Goal: Connect with others: Connect with others

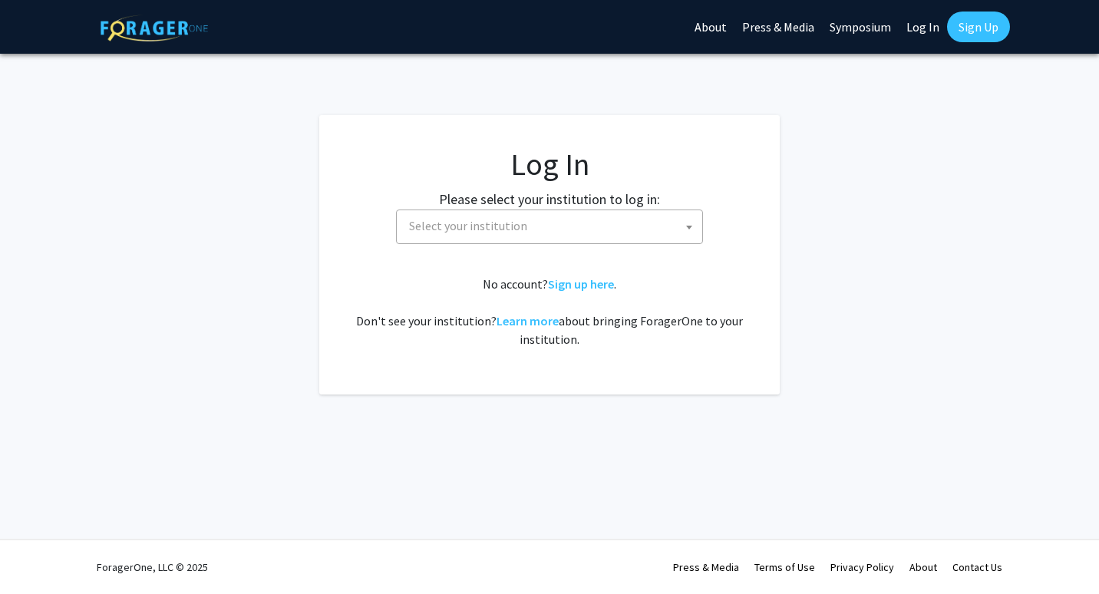
select select
click at [595, 239] on span "Select your institution" at bounding box center [552, 225] width 299 height 31
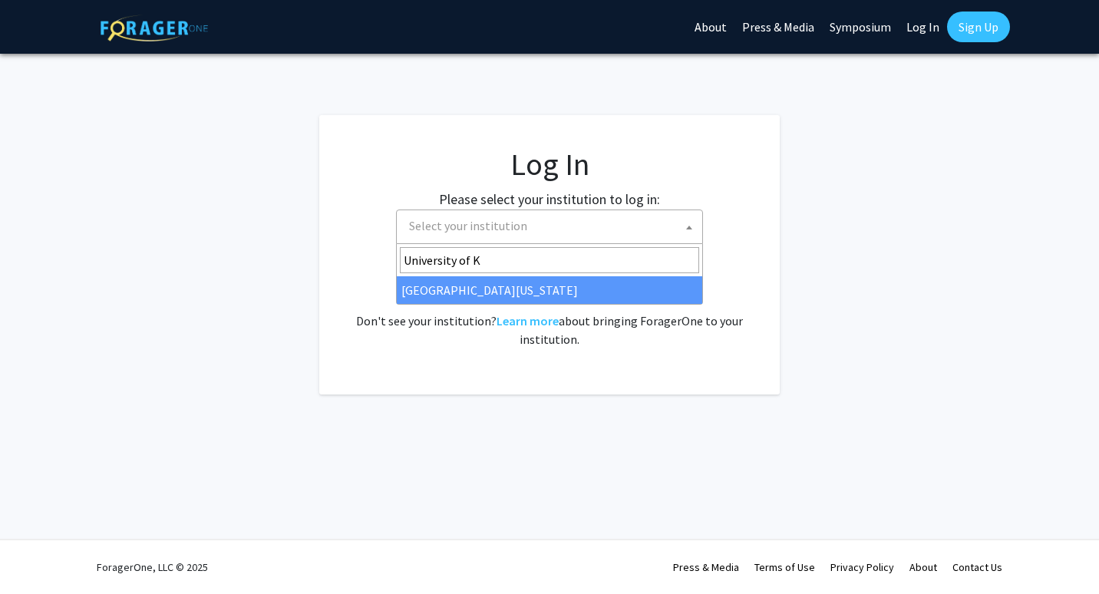
type input "University of K"
select select "13"
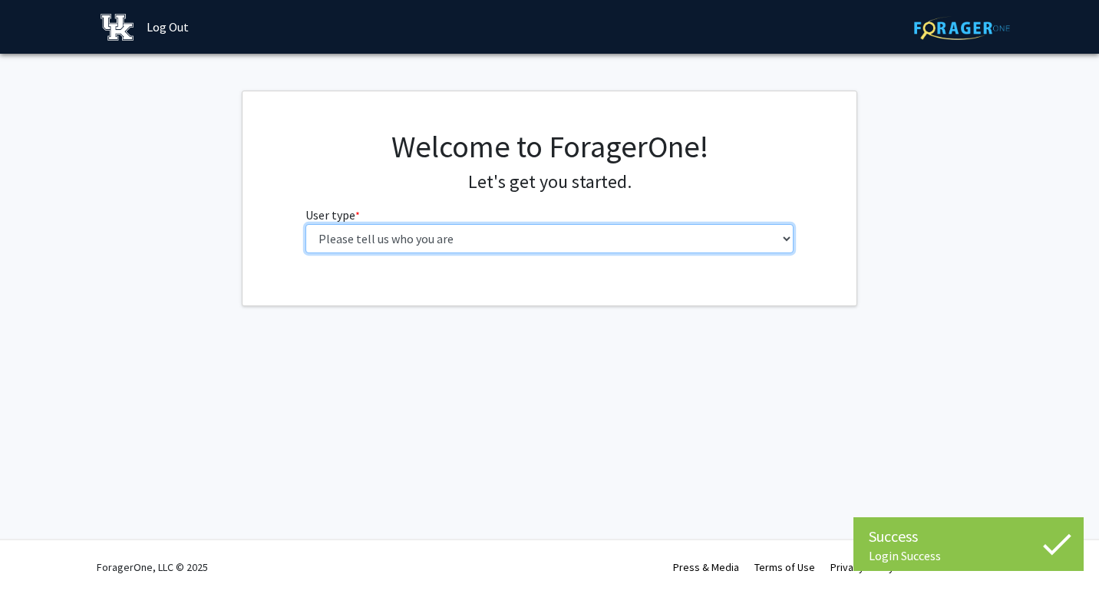
click at [667, 238] on select "Please tell us who you are Undergraduate Student Master's Student Doctoral Cand…" at bounding box center [549, 238] width 489 height 29
select select "1: undergrad"
click at [305, 224] on select "Please tell us who you are Undergraduate Student Master's Student Doctoral Cand…" at bounding box center [549, 238] width 489 height 29
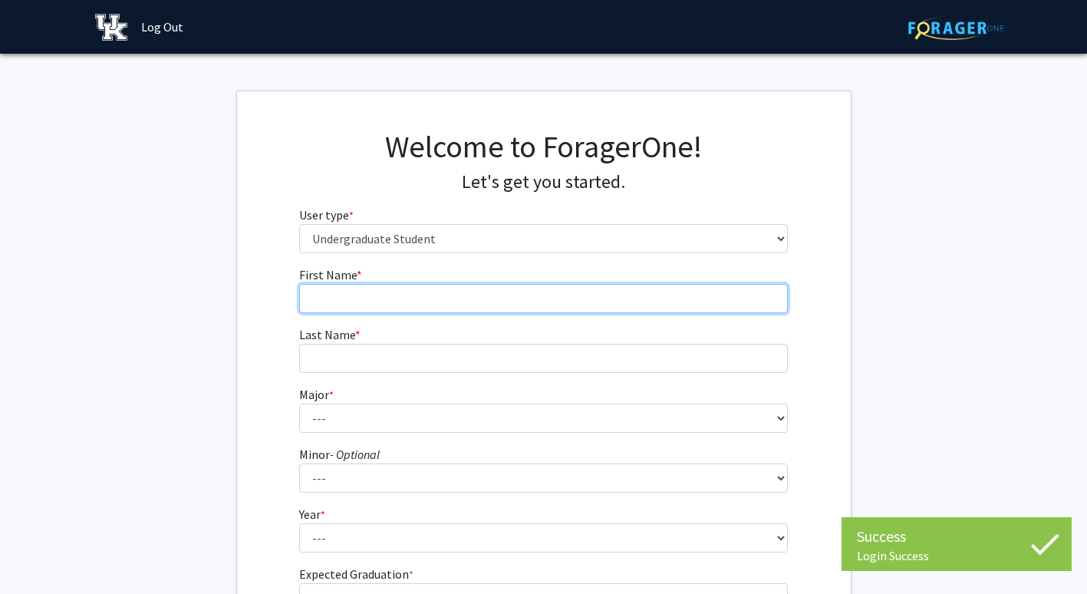
click at [654, 295] on input "First Name * required" at bounding box center [543, 298] width 489 height 29
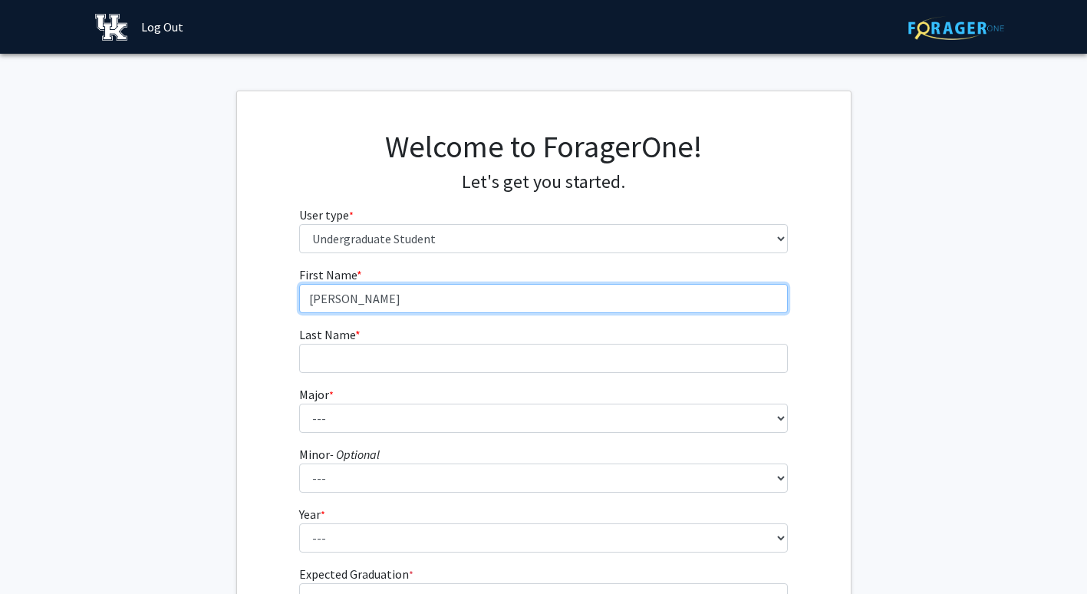
type input "[PERSON_NAME]"
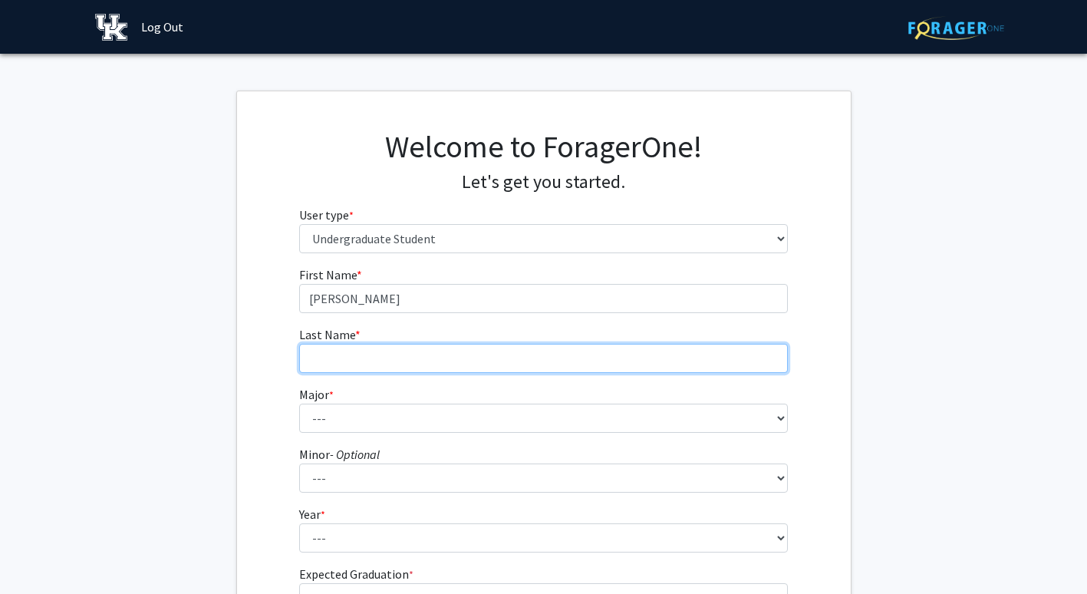
click at [550, 360] on input "Last Name * required" at bounding box center [543, 358] width 489 height 29
type input "Black"
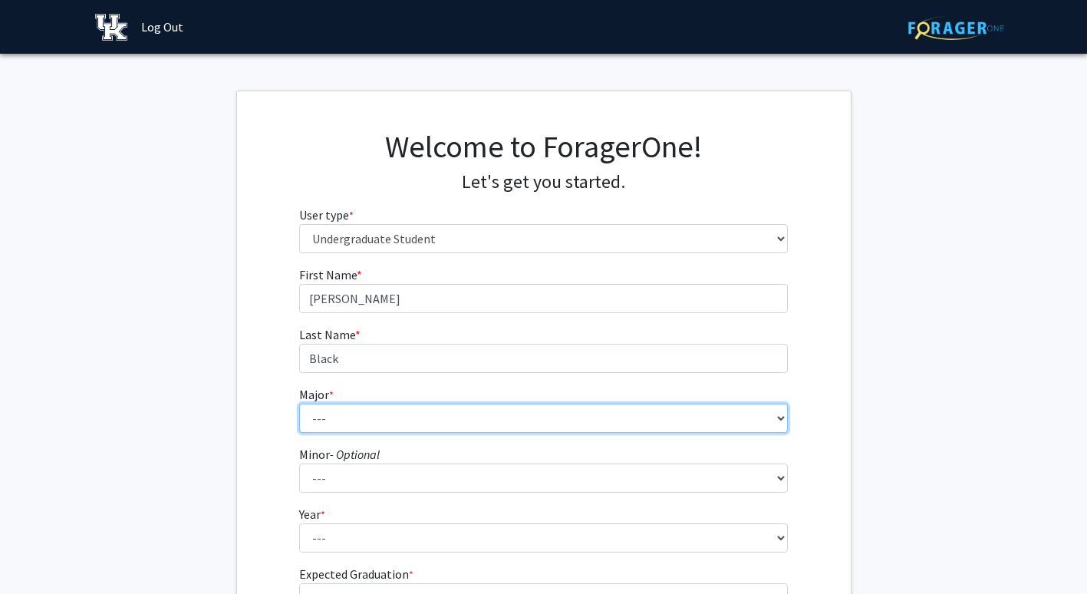
click at [514, 411] on select "--- Accounting Aerospace Engineering African American & Africana Studies Agricu…" at bounding box center [543, 418] width 489 height 29
select select "17: 854"
click at [299, 404] on select "--- Accounting Aerospace Engineering African American & Africana Studies Agricu…" at bounding box center [543, 418] width 489 height 29
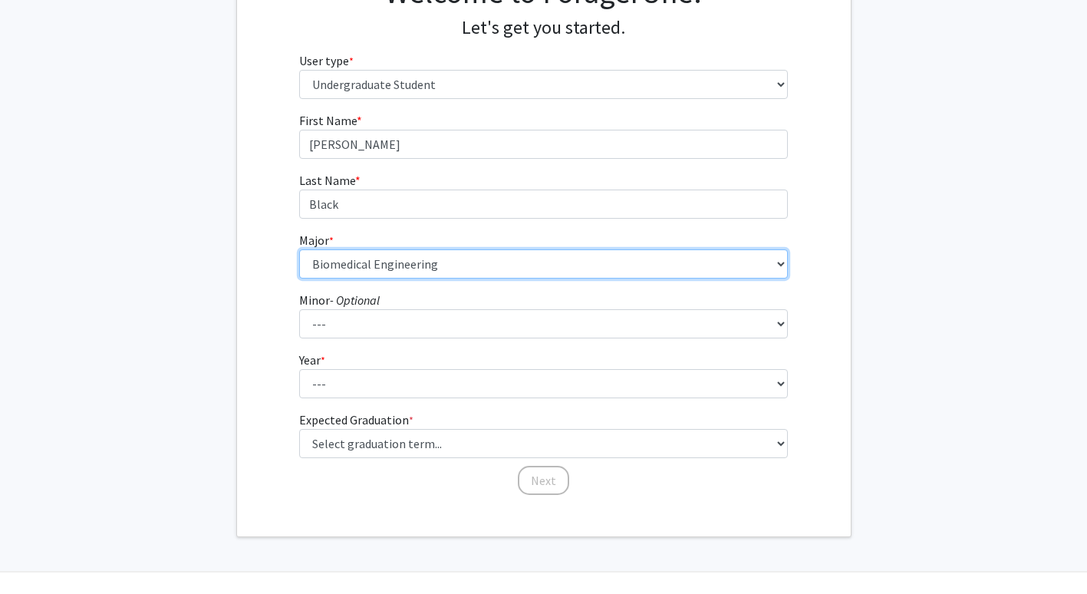
scroll to position [158, 0]
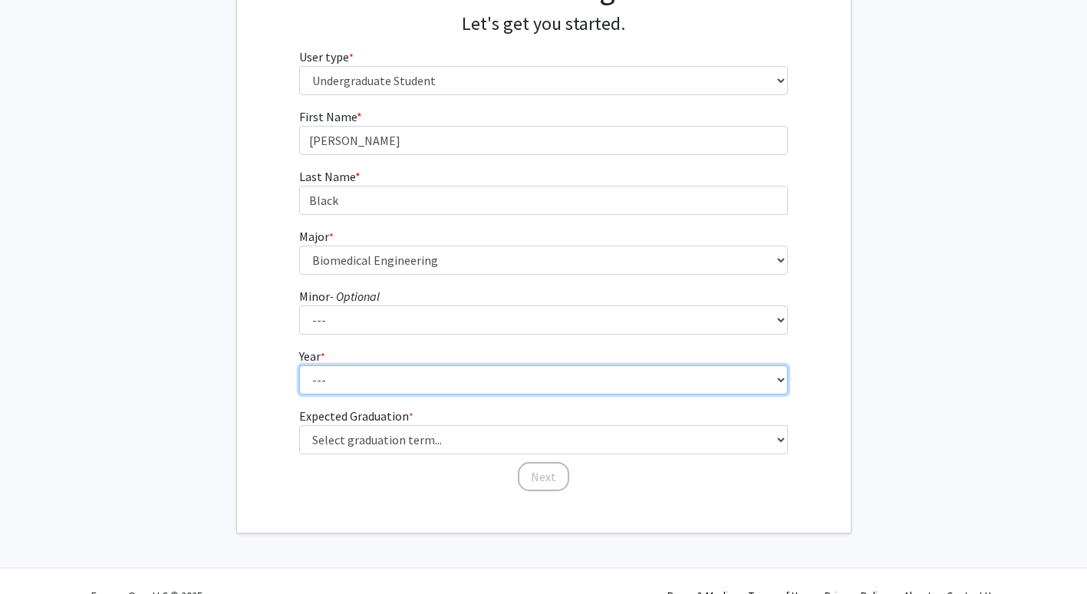
click at [427, 377] on select "--- First-year Sophomore Junior Senior Postbaccalaureate Certificate" at bounding box center [543, 379] width 489 height 29
select select "2: sophomore"
click at [299, 365] on select "--- First-year Sophomore Junior Senior Postbaccalaureate Certificate" at bounding box center [543, 379] width 489 height 29
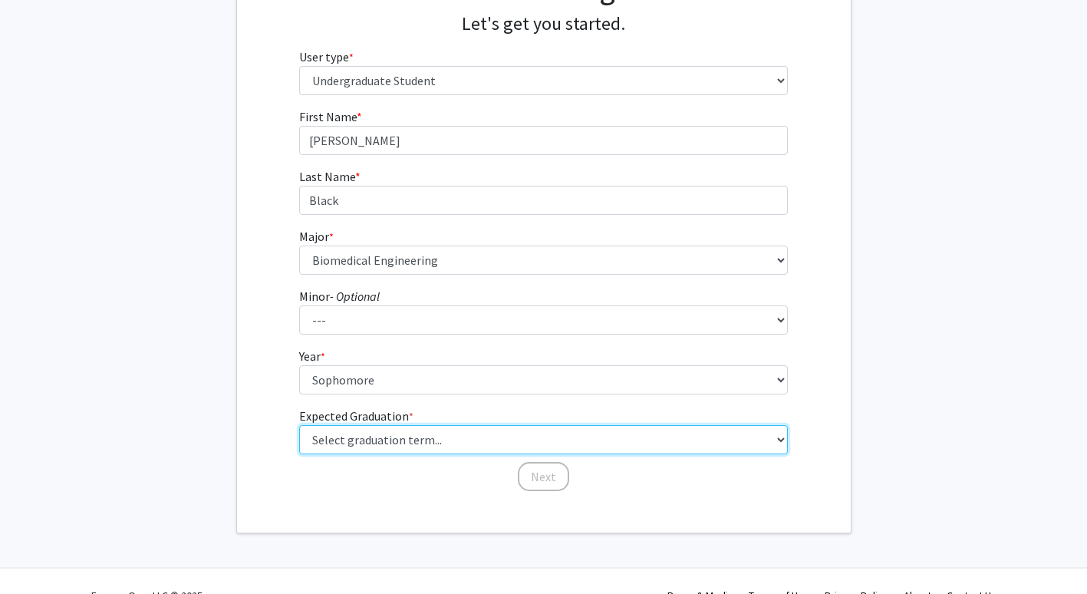
click at [409, 442] on select "Select graduation term... Spring 2025 Summer 2025 Fall 2025 Winter 2025 Spring …" at bounding box center [543, 439] width 489 height 29
select select "13: spring_2028"
click at [299, 425] on select "Select graduation term... Spring 2025 Summer 2025 Fall 2025 Winter 2025 Spring …" at bounding box center [543, 439] width 489 height 29
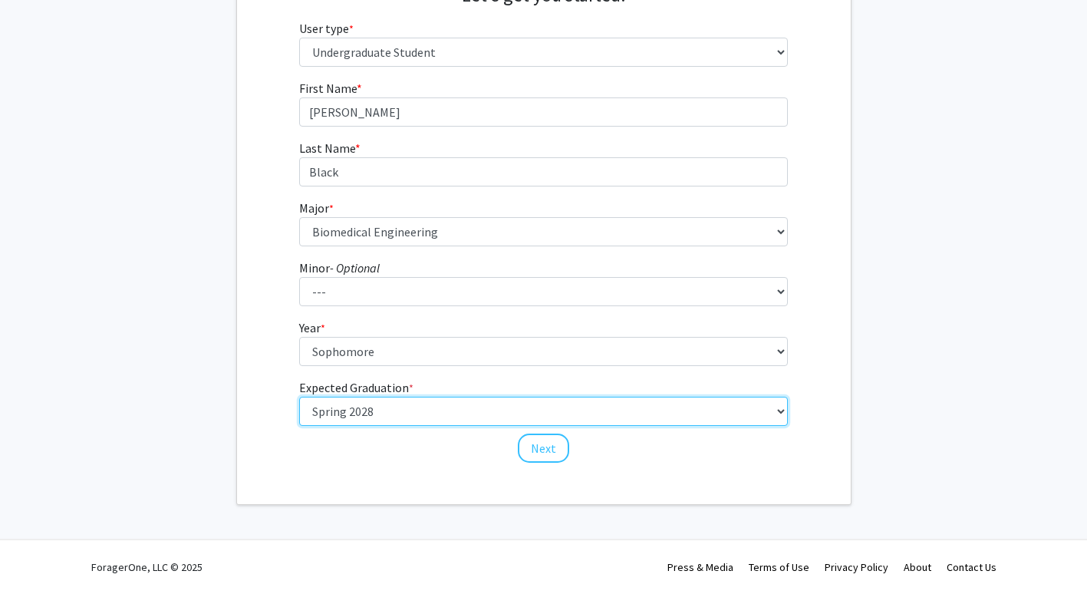
click at [740, 420] on select "Select graduation term... Spring 2025 Summer 2025 Fall 2025 Winter 2025 Spring …" at bounding box center [543, 411] width 489 height 29
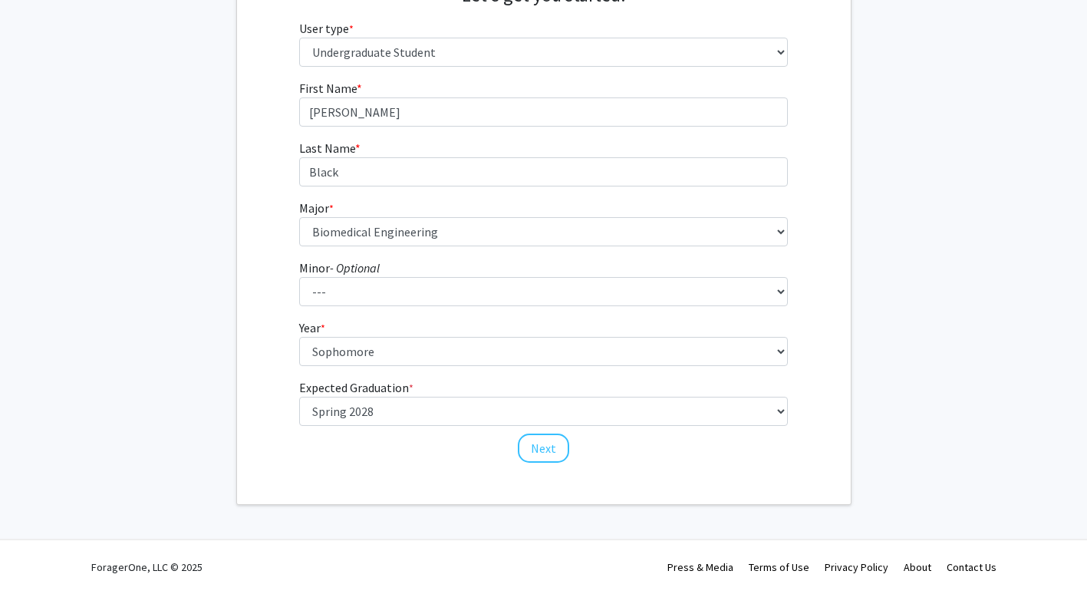
click at [824, 394] on div "First Name * required [PERSON_NAME] Last Name * required Black Major * required…" at bounding box center [544, 271] width 614 height 385
click at [552, 443] on button "Next" at bounding box center [543, 447] width 51 height 29
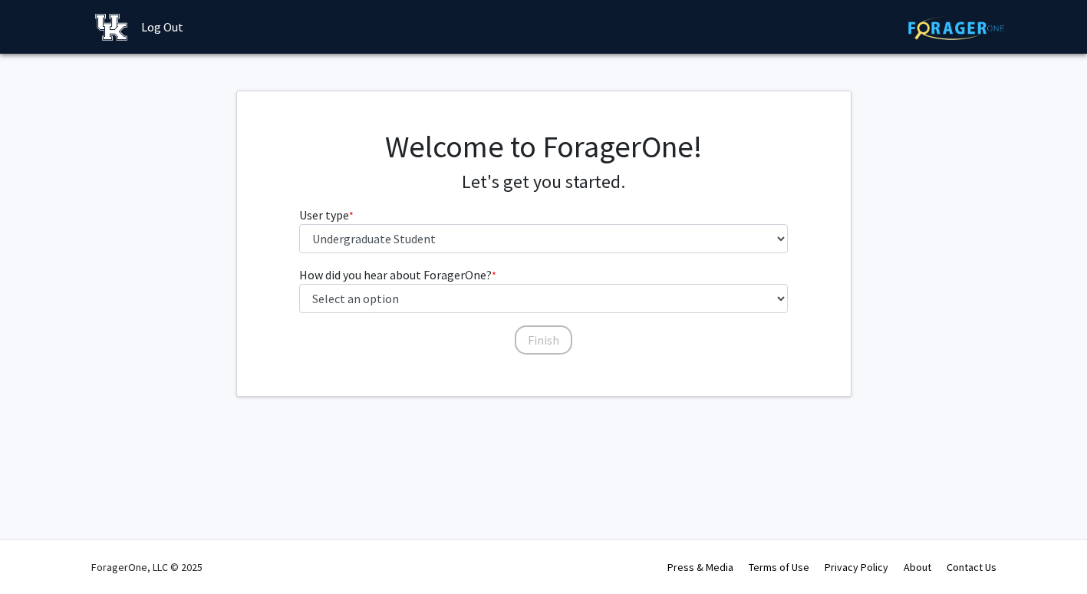
scroll to position [0, 0]
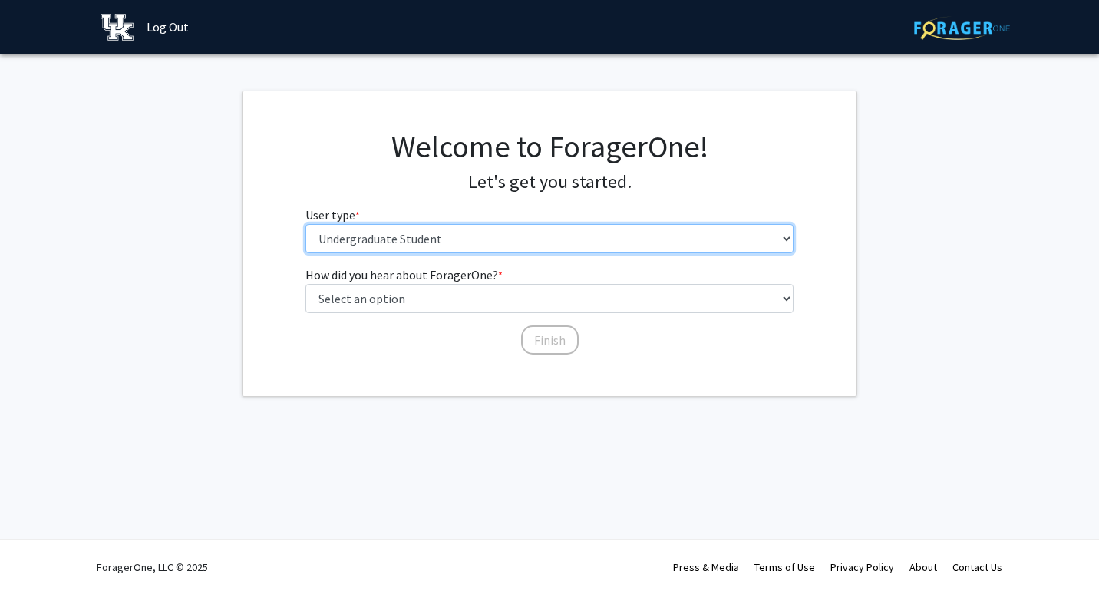
click at [417, 242] on select "Please tell us who you are Undergraduate Student Master's Student Doctoral Cand…" at bounding box center [549, 238] width 489 height 29
click at [305, 224] on select "Please tell us who you are Undergraduate Student Master's Student Doctoral Cand…" at bounding box center [549, 238] width 489 height 29
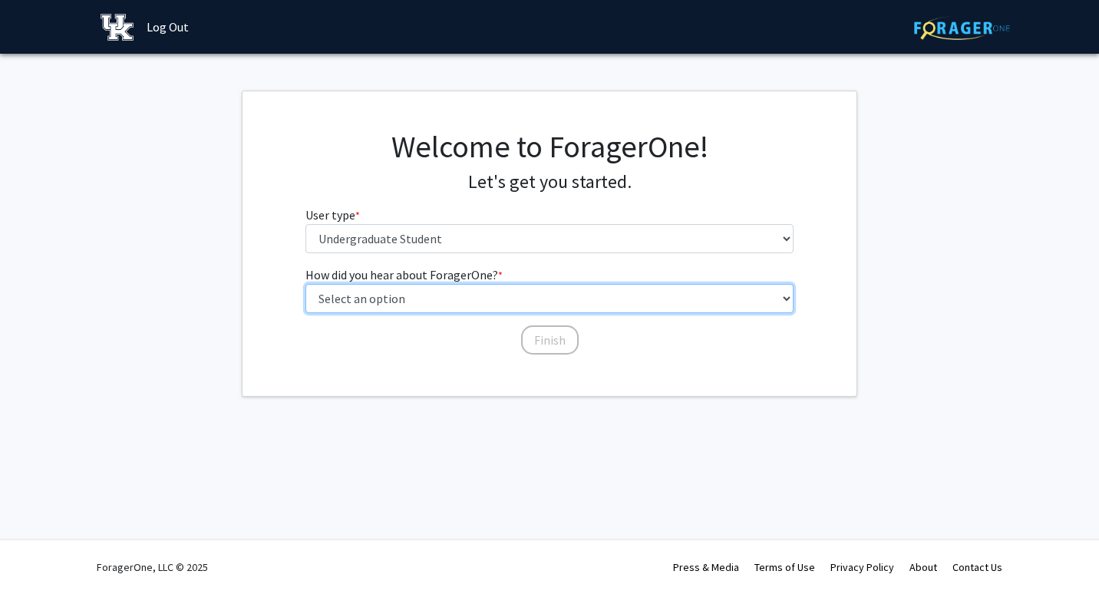
click at [438, 295] on select "Select an option Peer/student recommendation Faculty/staff recommendation Unive…" at bounding box center [549, 298] width 489 height 29
select select "3: university_website"
click at [305, 284] on select "Select an option Peer/student recommendation Faculty/staff recommendation Unive…" at bounding box center [549, 298] width 489 height 29
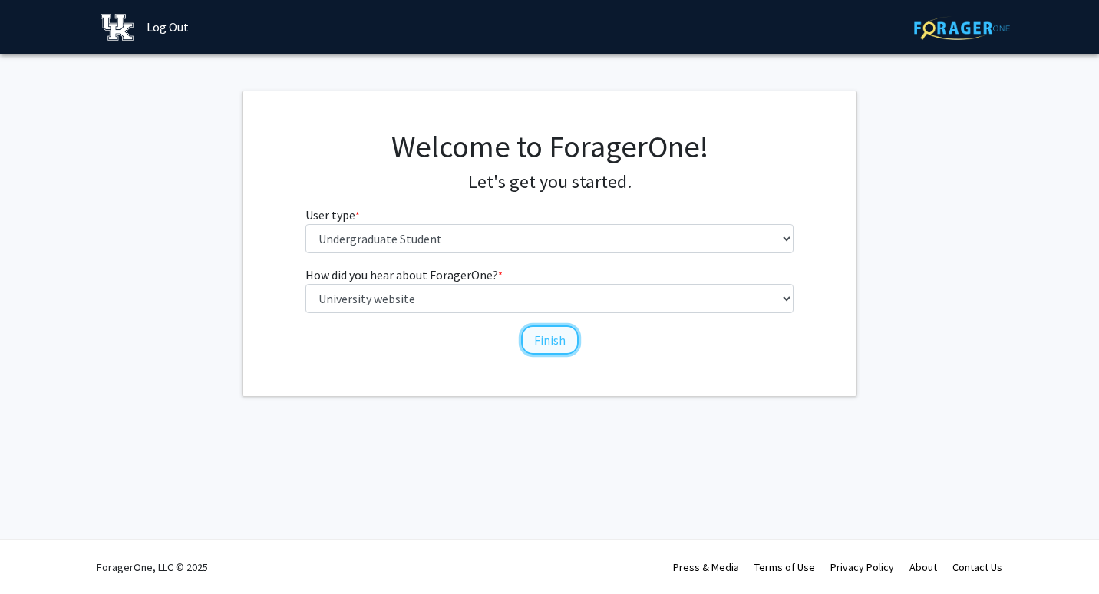
click at [539, 344] on button "Finish" at bounding box center [550, 339] width 58 height 29
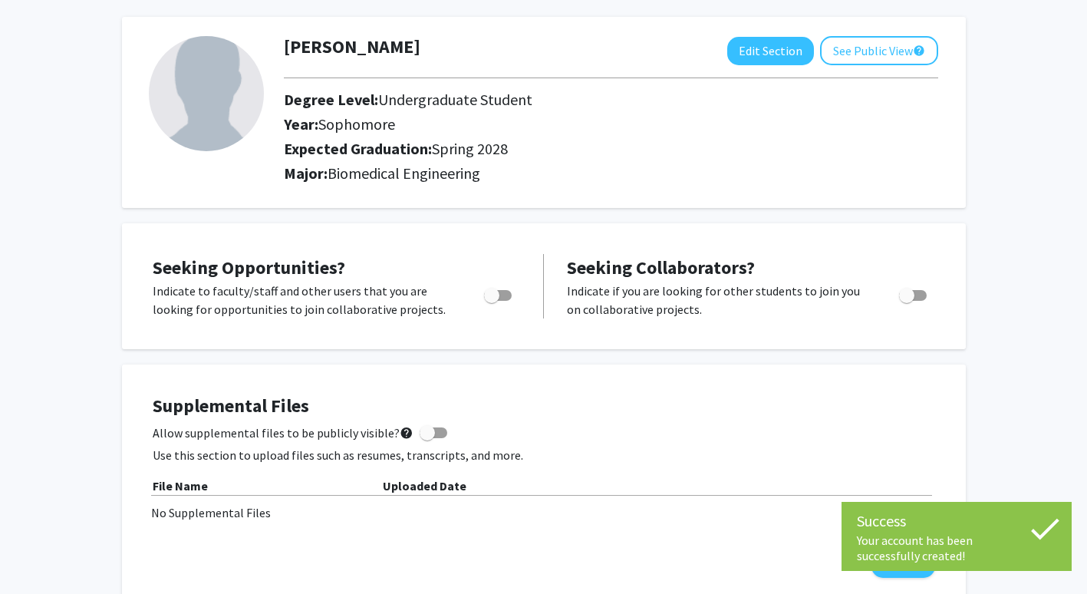
scroll to position [68, 0]
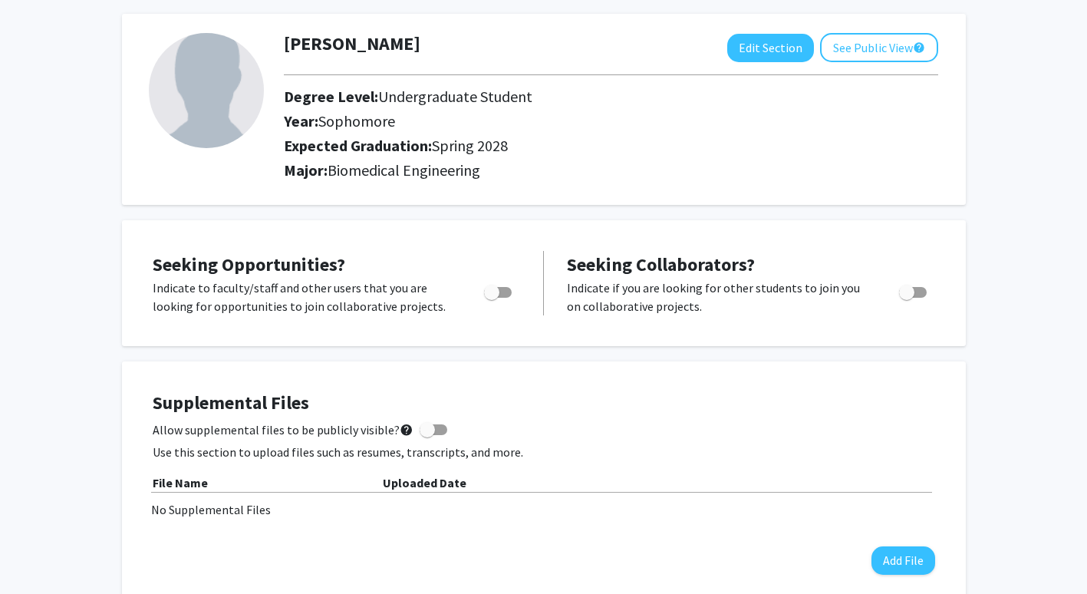
click at [491, 292] on span "Toggle" at bounding box center [491, 292] width 15 height 15
click at [491, 298] on input "Are you actively seeking opportunities?" at bounding box center [491, 298] width 1 height 1
checkbox input "true"
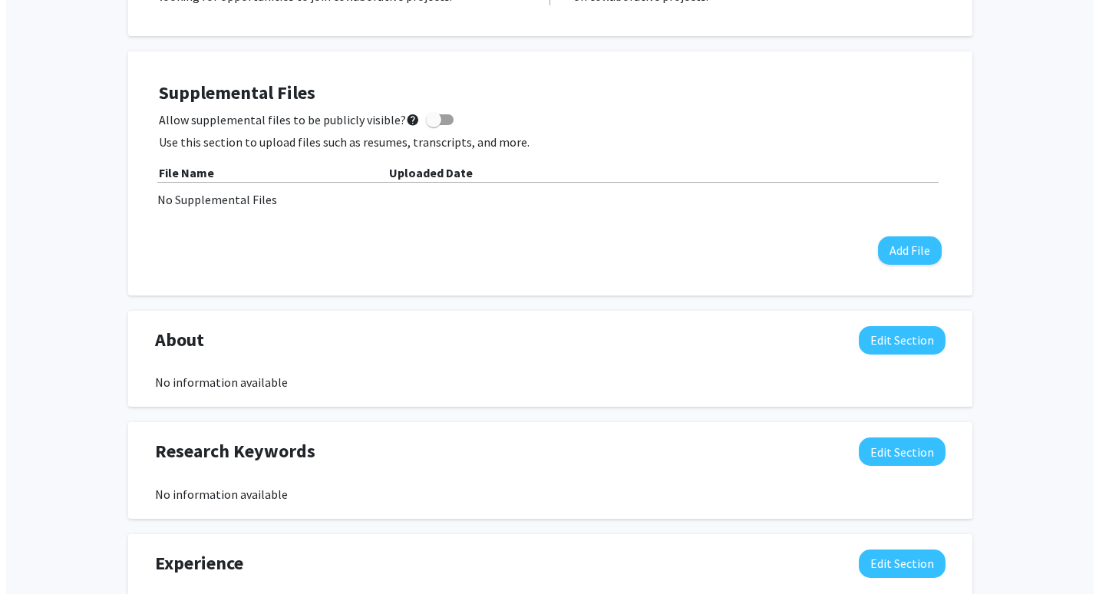
scroll to position [377, 0]
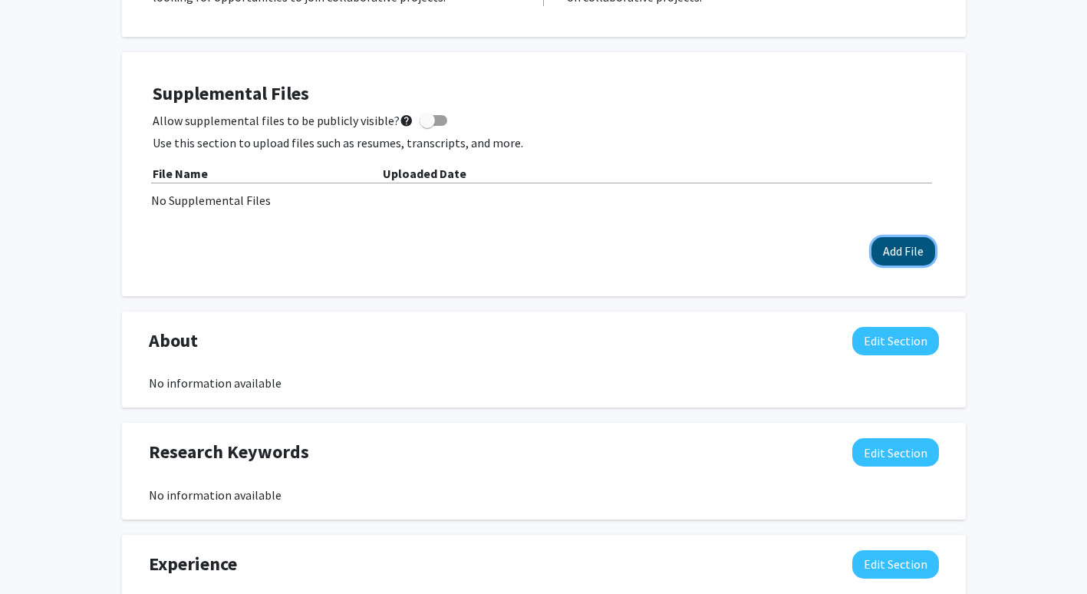
click at [890, 251] on button "Add File" at bounding box center [904, 251] width 64 height 28
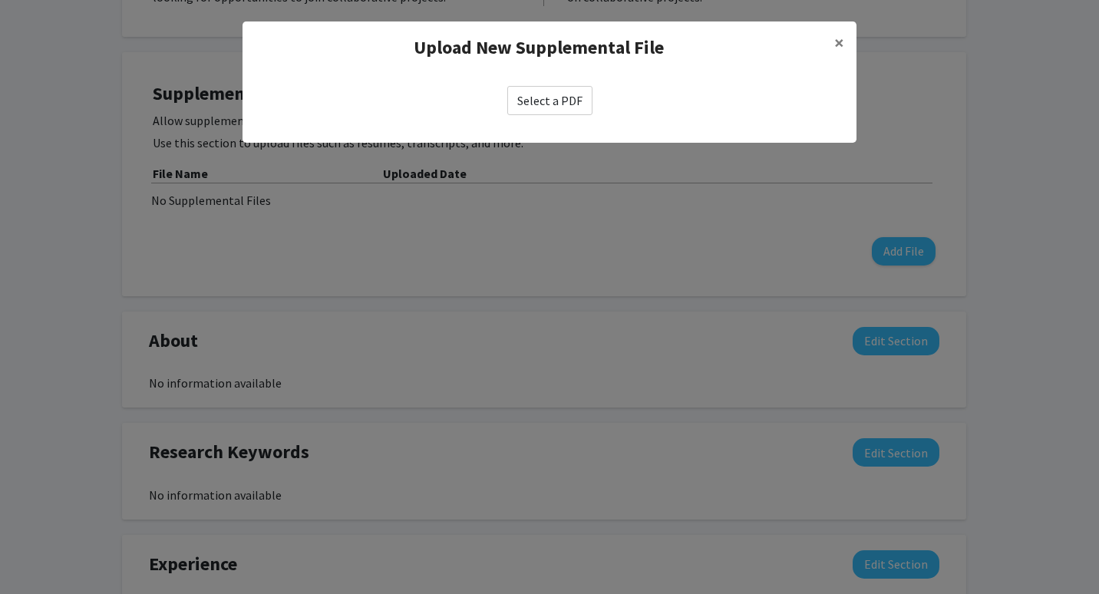
click at [550, 95] on label "Select a PDF" at bounding box center [549, 100] width 85 height 29
click at [0, 0] on input "Select a PDF" at bounding box center [0, 0] width 0 height 0
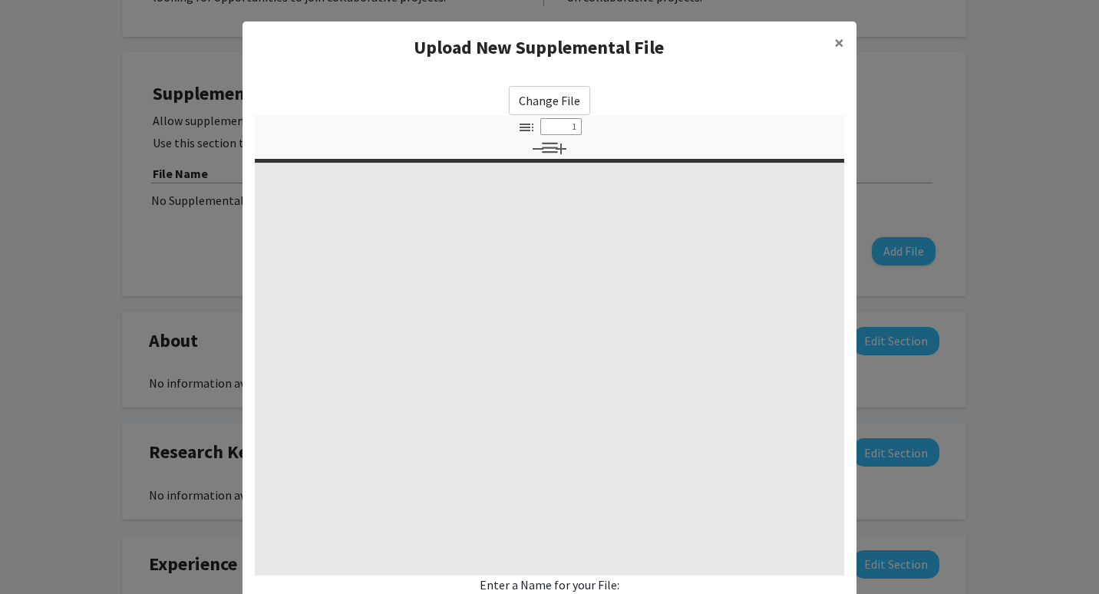
select select "custom"
type input "0"
select select "custom"
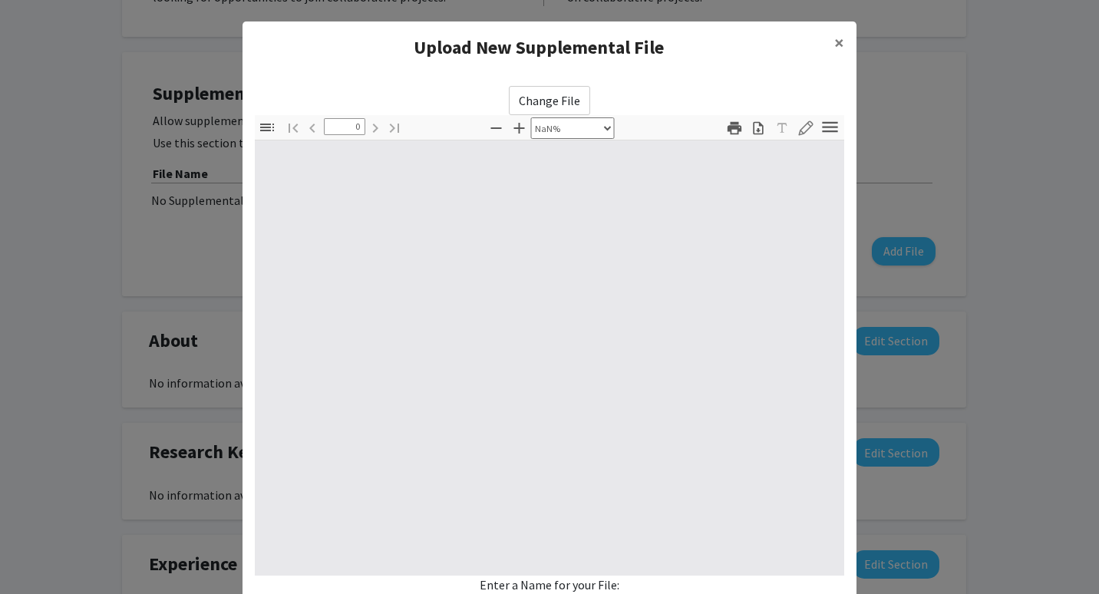
type input "1"
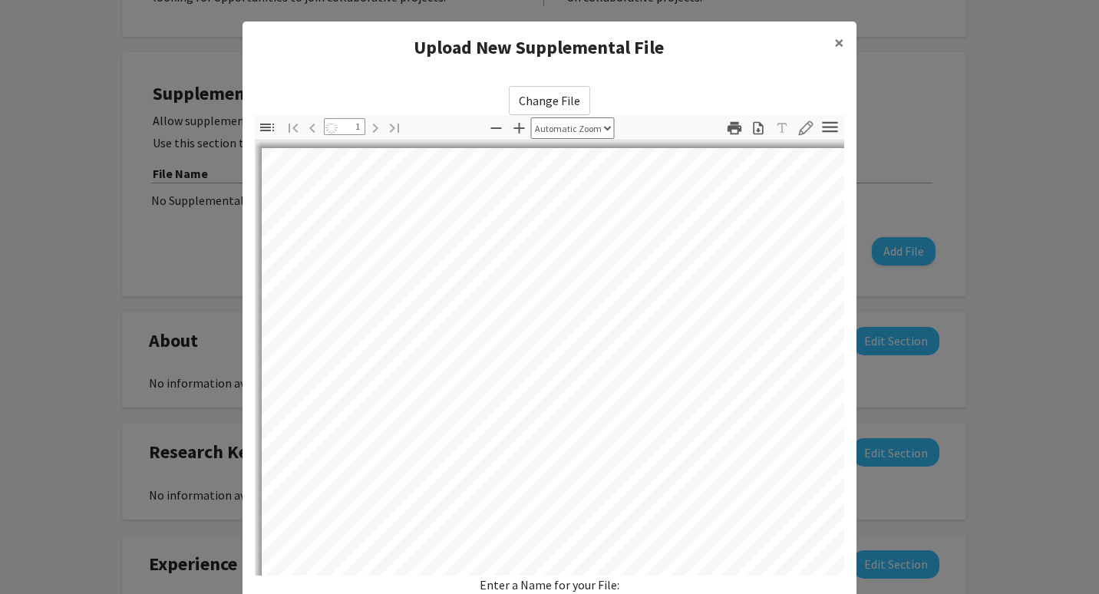
select select "auto"
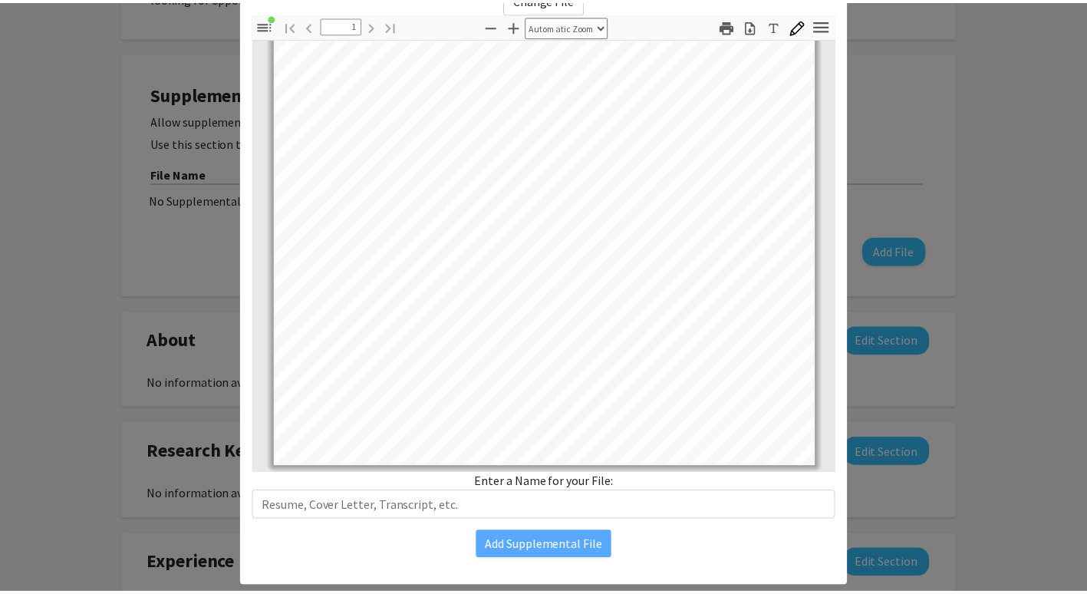
scroll to position [133, 0]
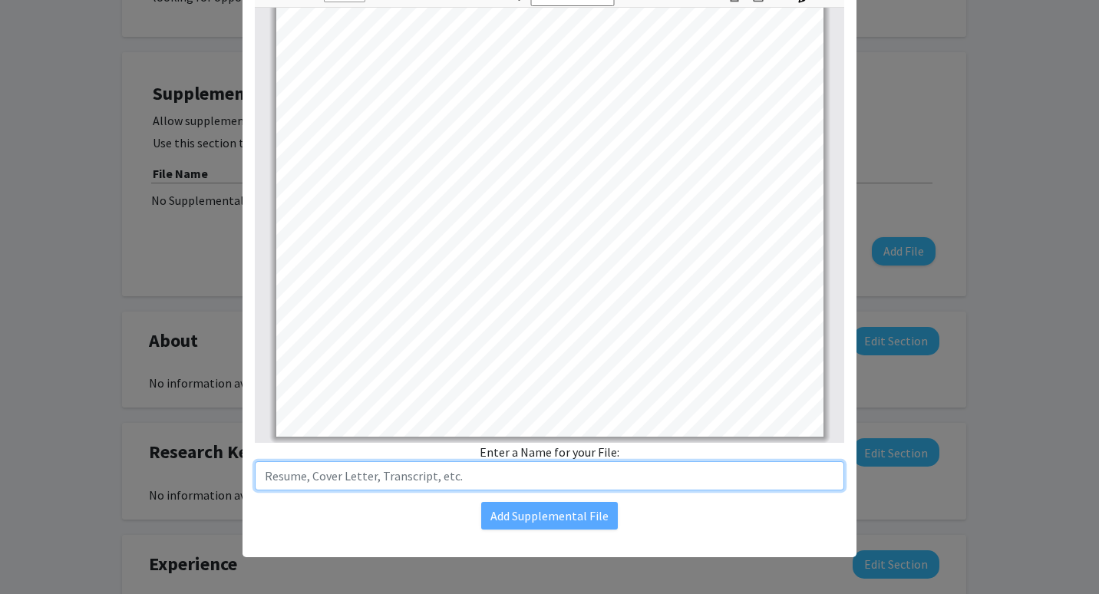
click at [552, 477] on input "text" at bounding box center [549, 475] width 589 height 29
type input "Resume"
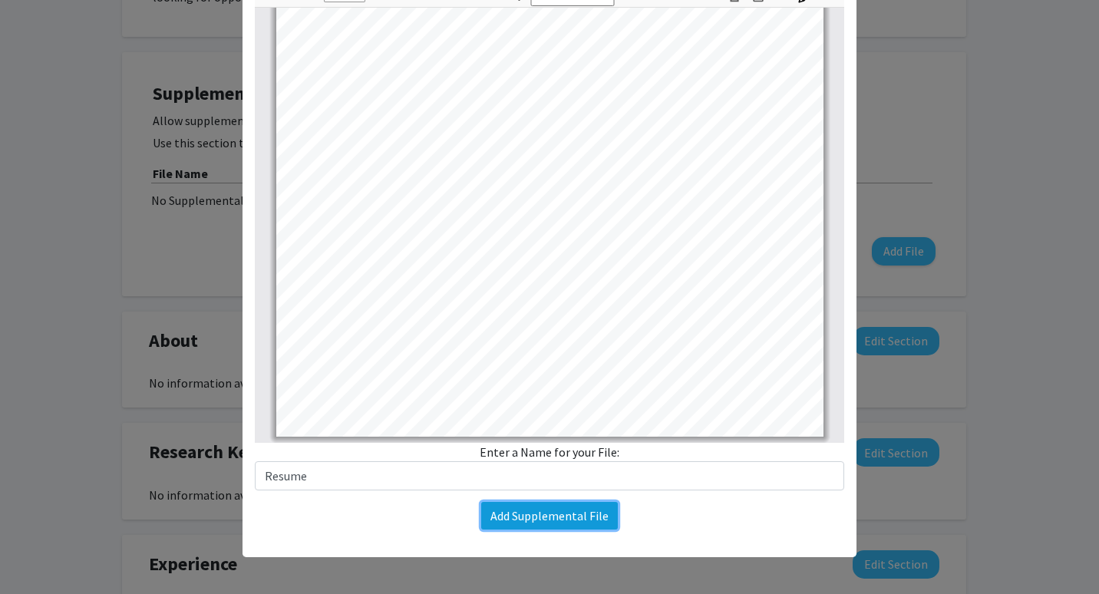
click at [537, 509] on button "Add Supplemental File" at bounding box center [549, 516] width 137 height 28
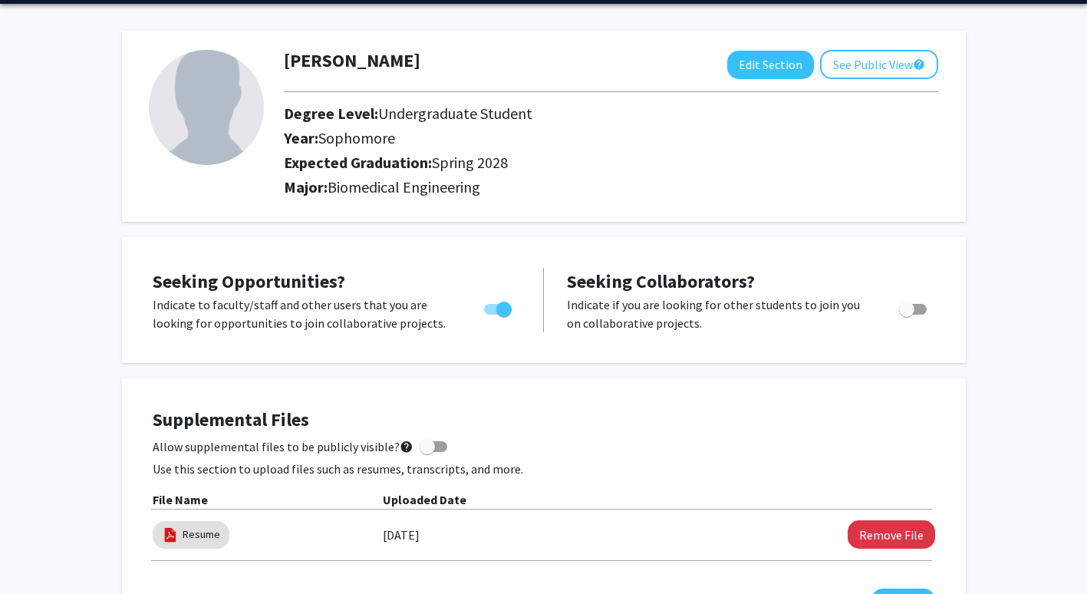
scroll to position [0, 0]
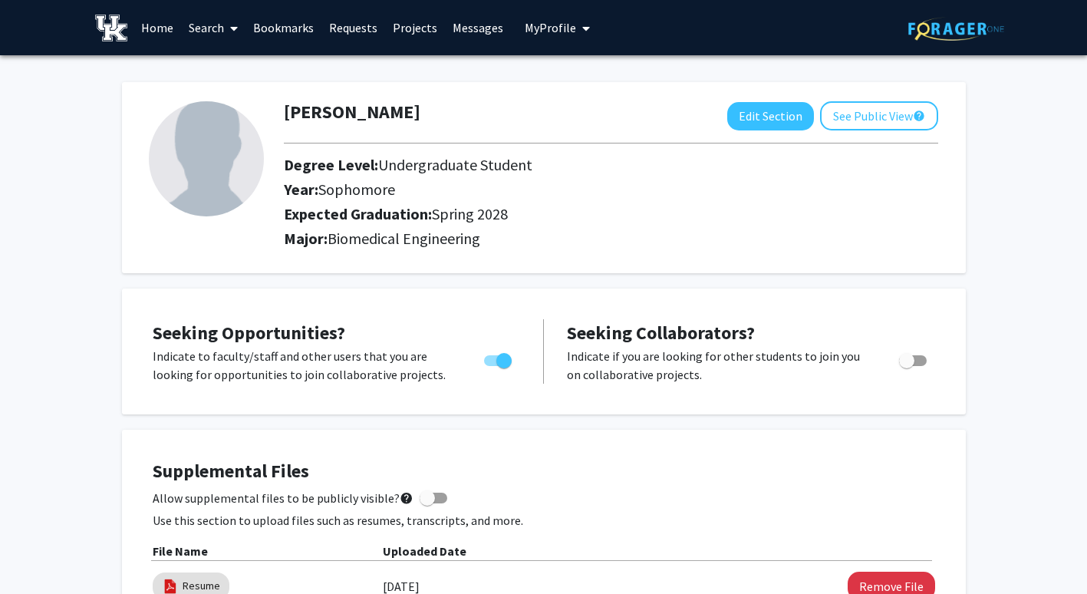
click at [203, 31] on link "Search" at bounding box center [213, 28] width 64 height 54
click at [157, 24] on link "Home" at bounding box center [157, 28] width 48 height 54
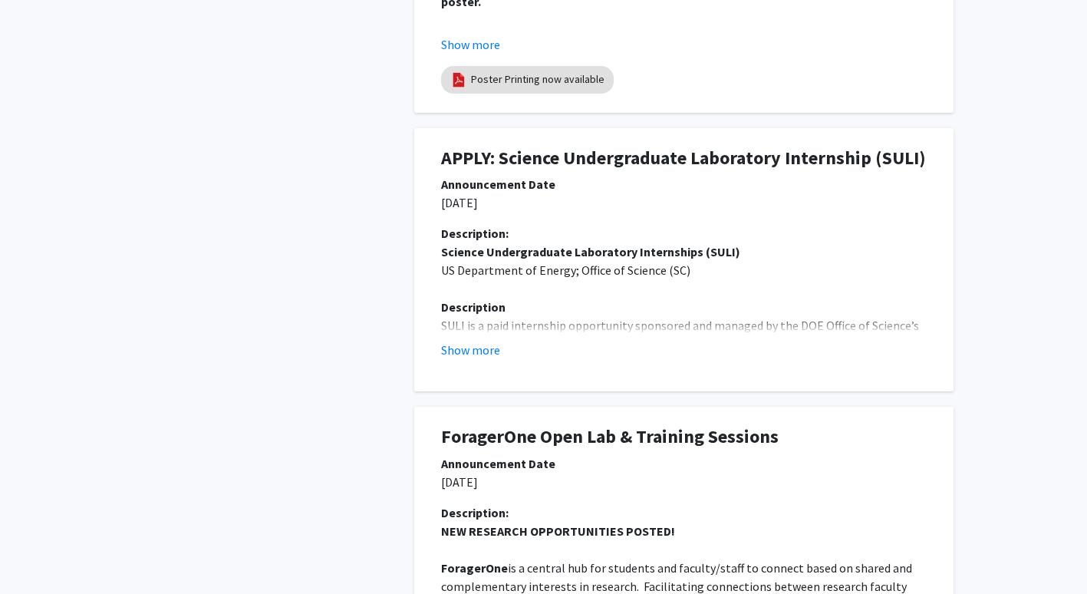
scroll to position [668, 0]
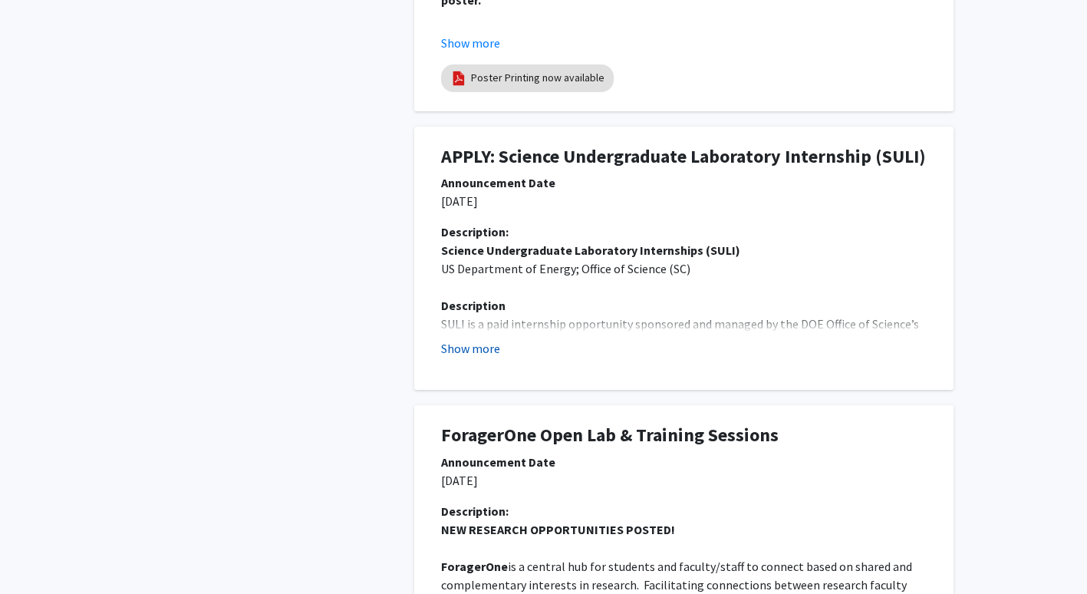
click at [490, 350] on button "Show more" at bounding box center [470, 348] width 59 height 18
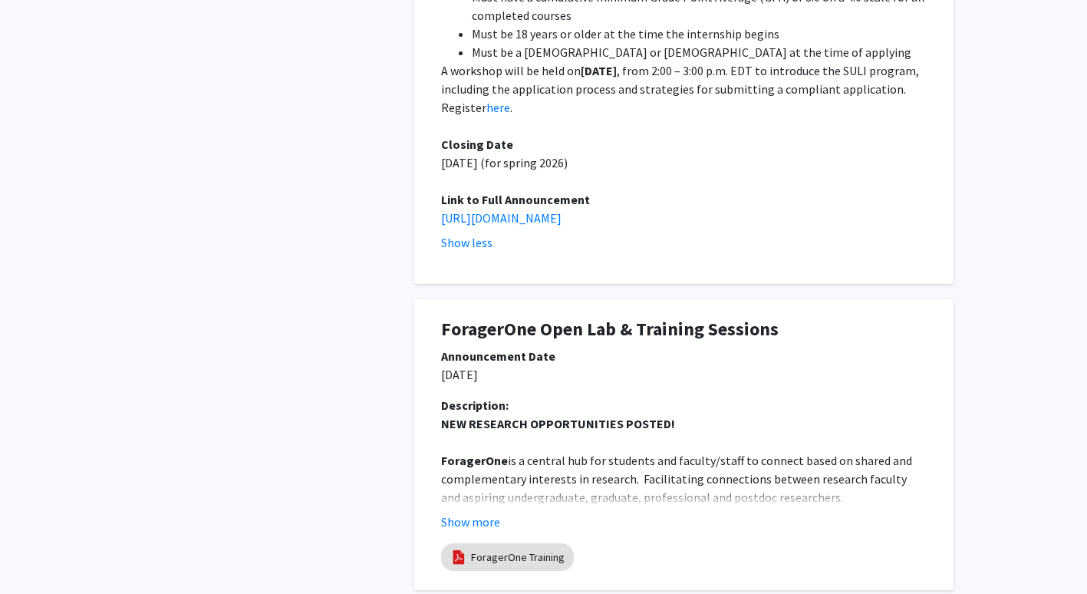
scroll to position [1489, 0]
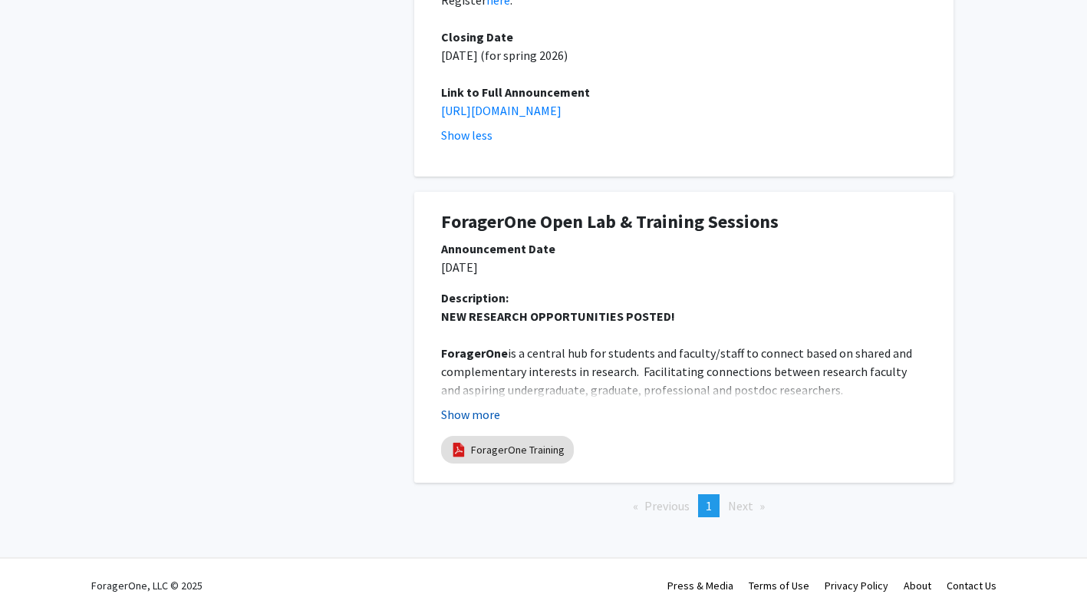
click at [476, 405] on button "Show more" at bounding box center [470, 414] width 59 height 18
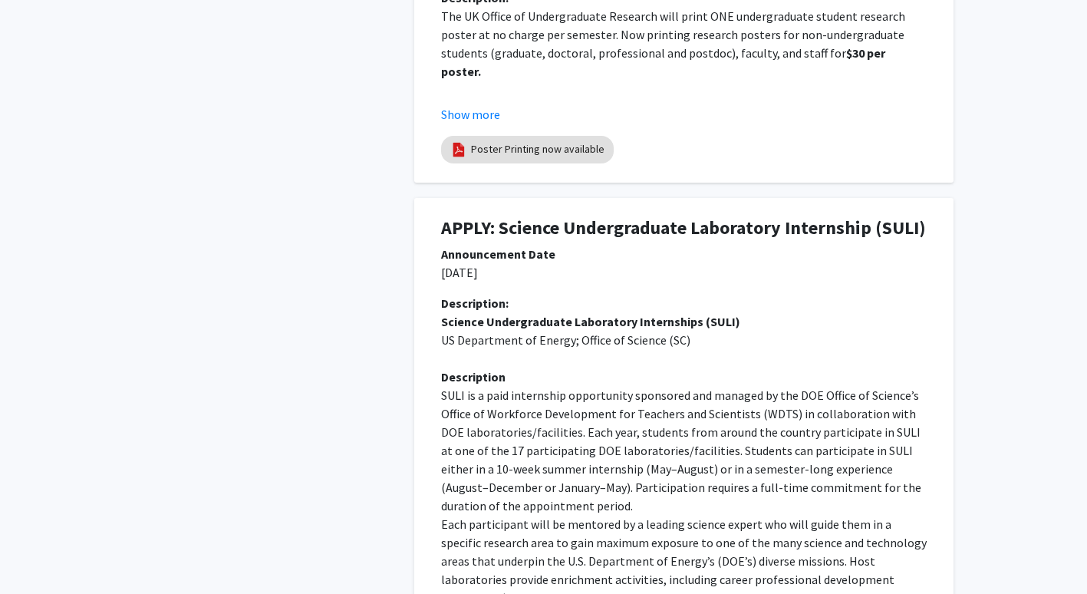
scroll to position [0, 0]
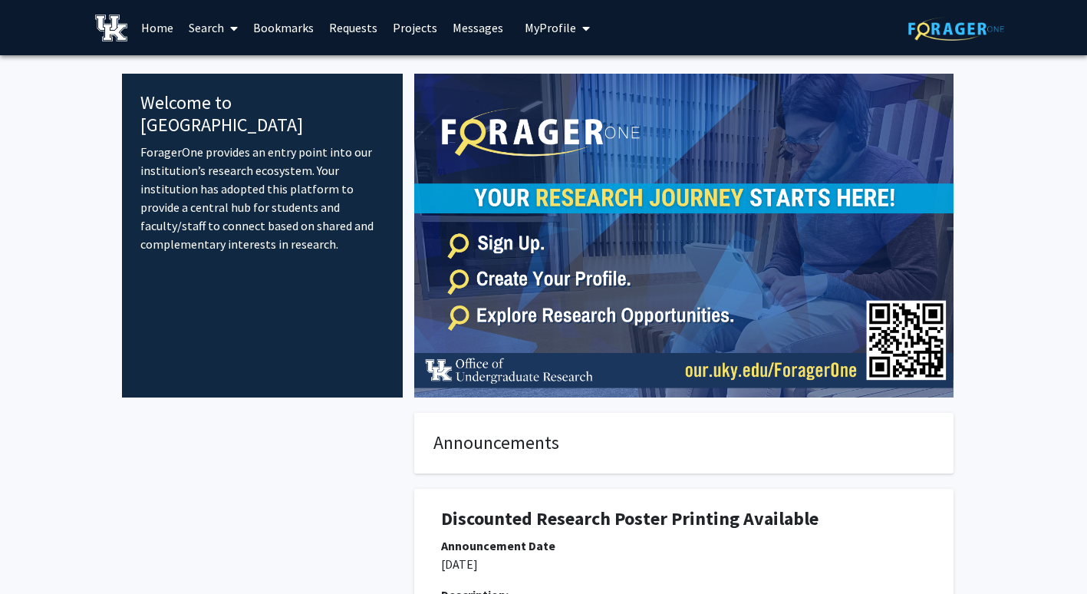
click at [219, 34] on link "Search" at bounding box center [213, 28] width 64 height 54
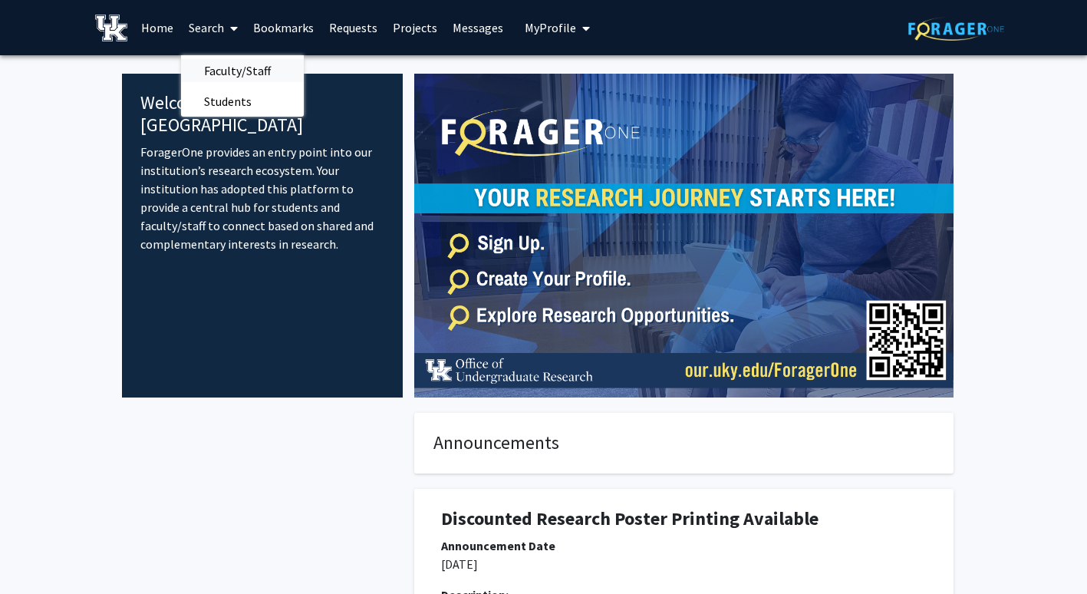
click at [229, 68] on span "Faculty/Staff" at bounding box center [237, 70] width 113 height 31
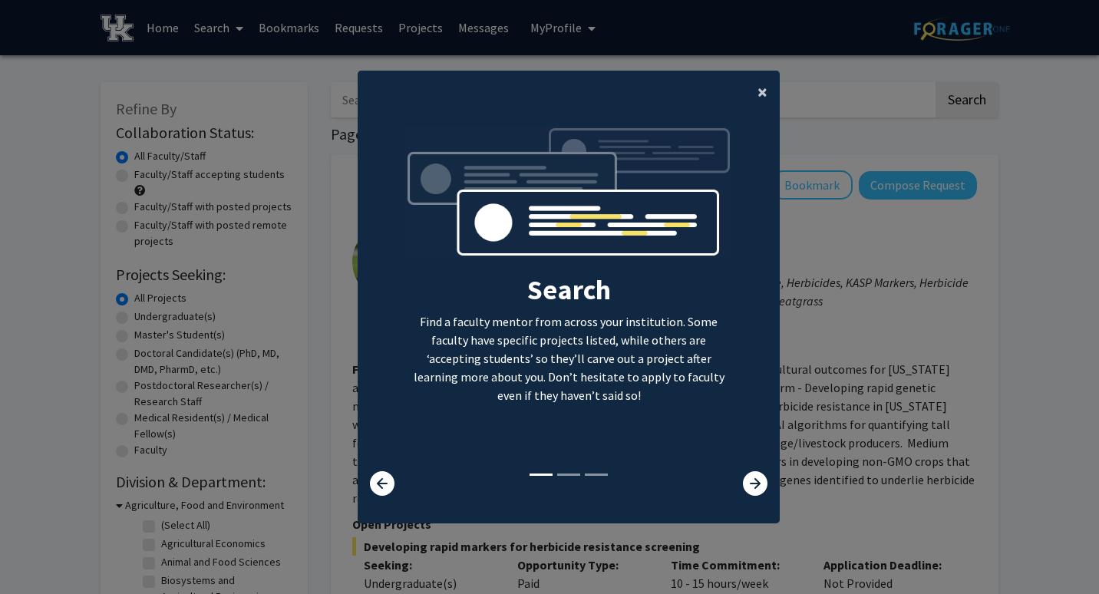
click at [759, 90] on span "×" at bounding box center [762, 92] width 10 height 24
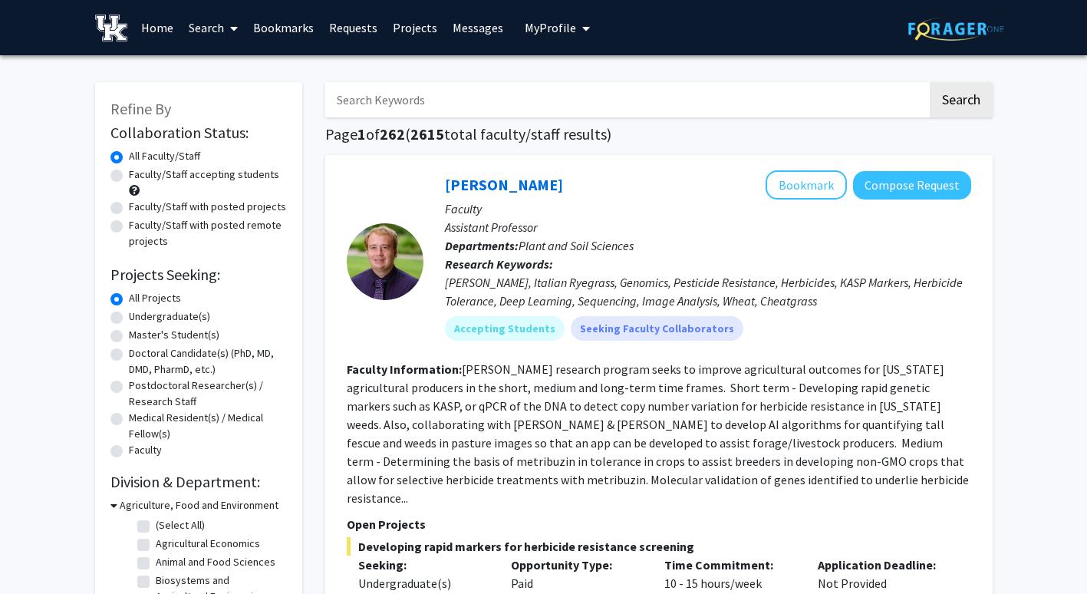
click at [129, 173] on label "Faculty/Staff accepting students" at bounding box center [204, 174] width 150 height 16
click at [129, 173] on input "Faculty/Staff accepting students" at bounding box center [134, 171] width 10 height 10
radio input "true"
click at [129, 210] on label "Faculty/Staff with posted projects" at bounding box center [207, 207] width 157 height 16
click at [129, 209] on input "Faculty/Staff with posted projects" at bounding box center [134, 204] width 10 height 10
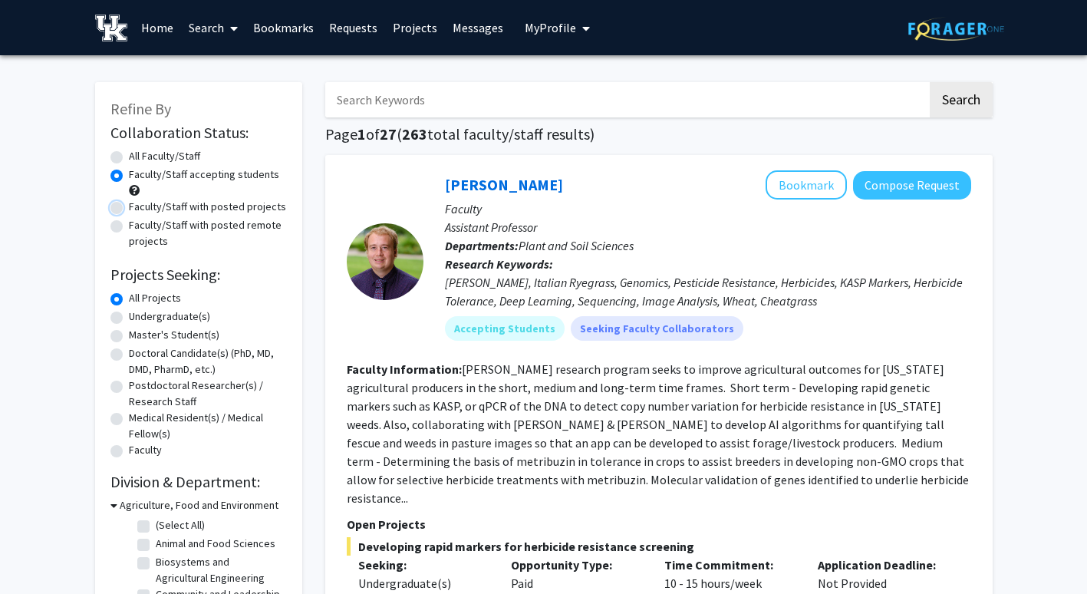
radio input "true"
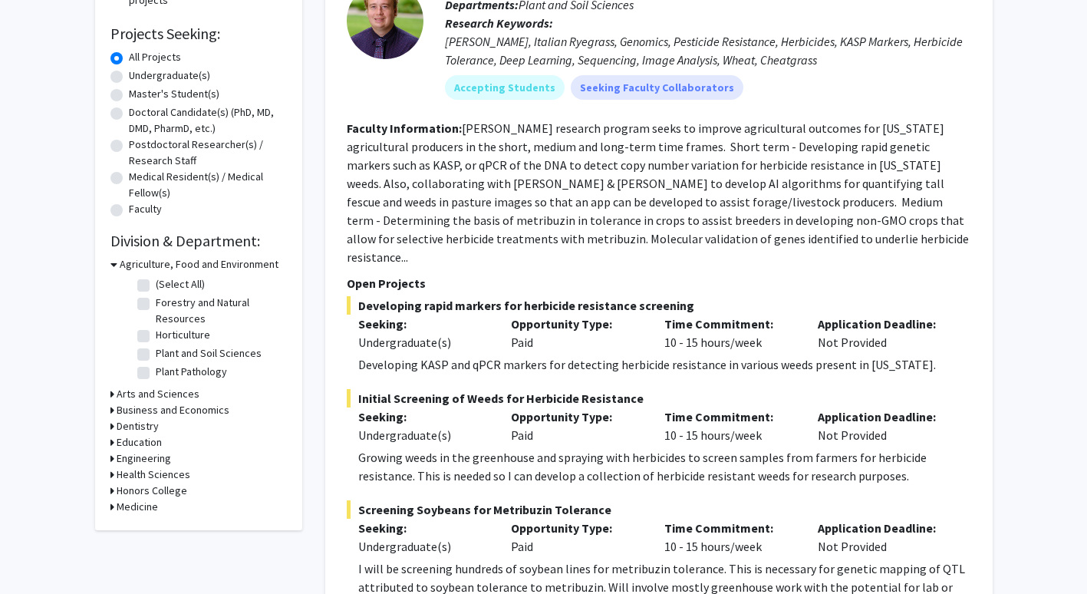
scroll to position [252, 0]
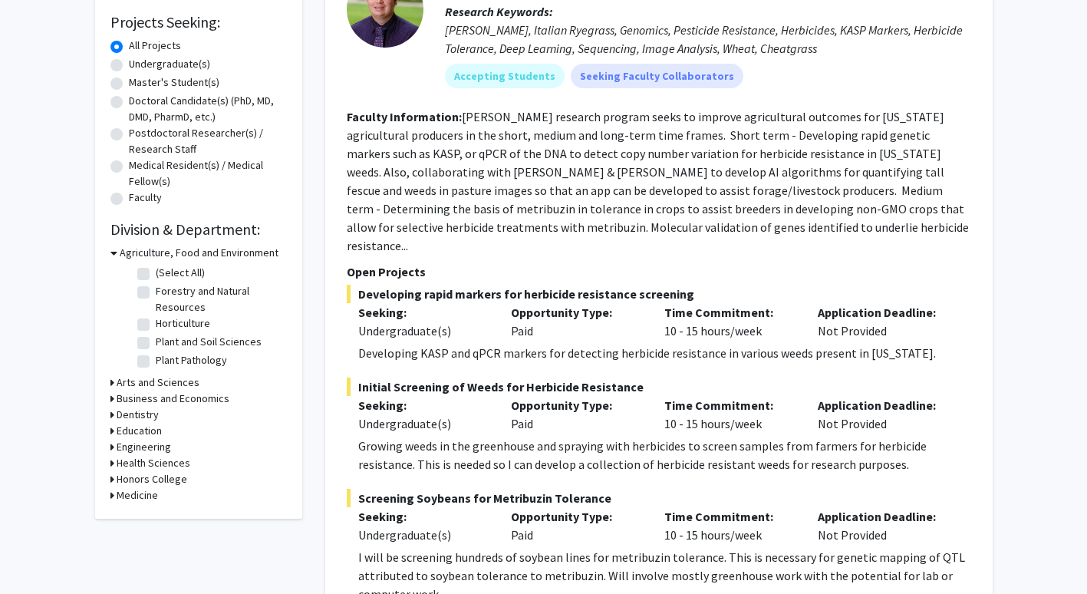
click at [109, 444] on div "Refine By Collaboration Status: Collaboration Status All Faculty/Staff Collabor…" at bounding box center [198, 174] width 207 height 689
click at [117, 447] on h3 "Engineering" at bounding box center [144, 447] width 54 height 16
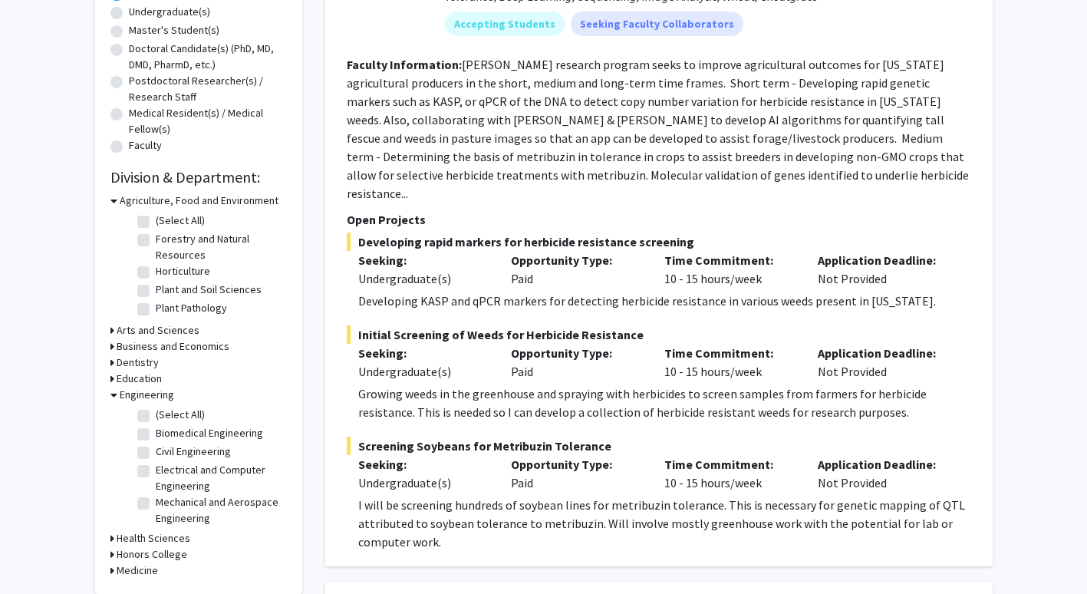
scroll to position [306, 0]
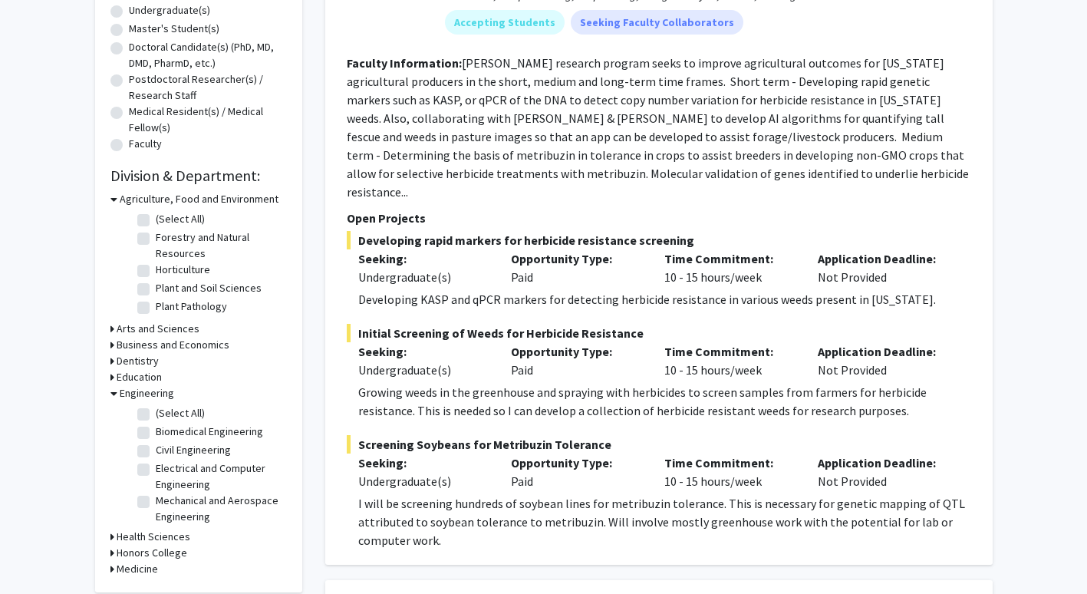
click at [156, 430] on label "Biomedical Engineering" at bounding box center [209, 431] width 107 height 16
click at [156, 430] on input "Biomedical Engineering" at bounding box center [161, 428] width 10 height 10
checkbox input "true"
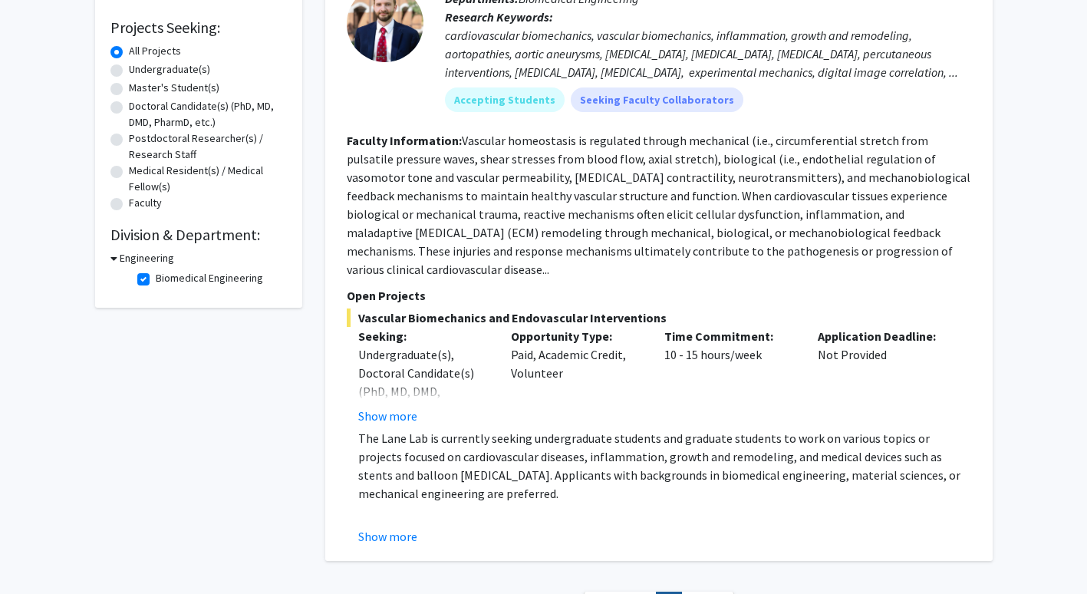
scroll to position [248, 0]
click at [390, 406] on button "Show more" at bounding box center [387, 415] width 59 height 18
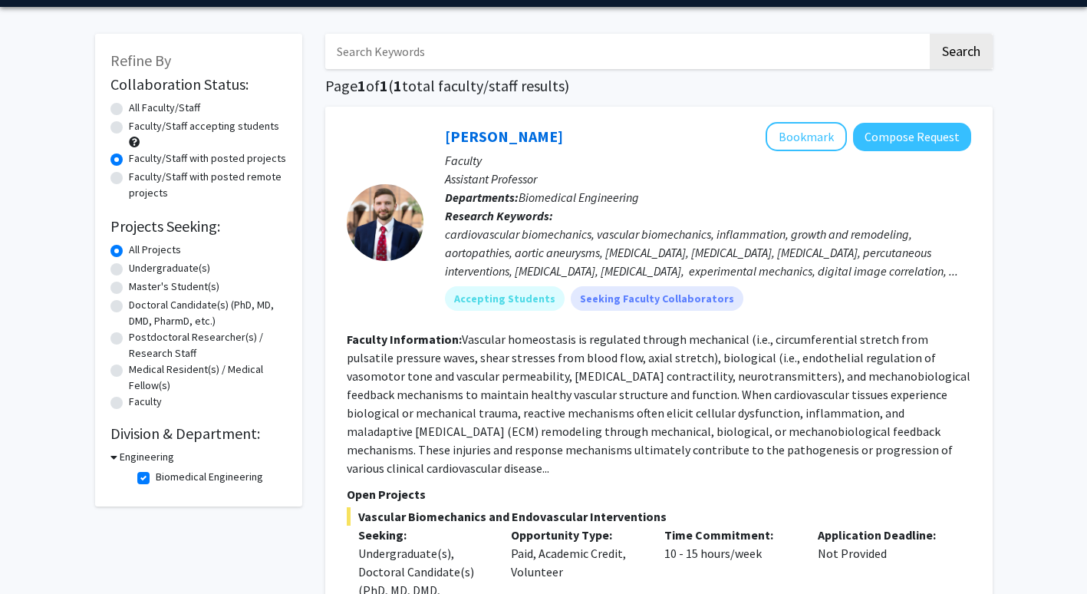
scroll to position [36, 0]
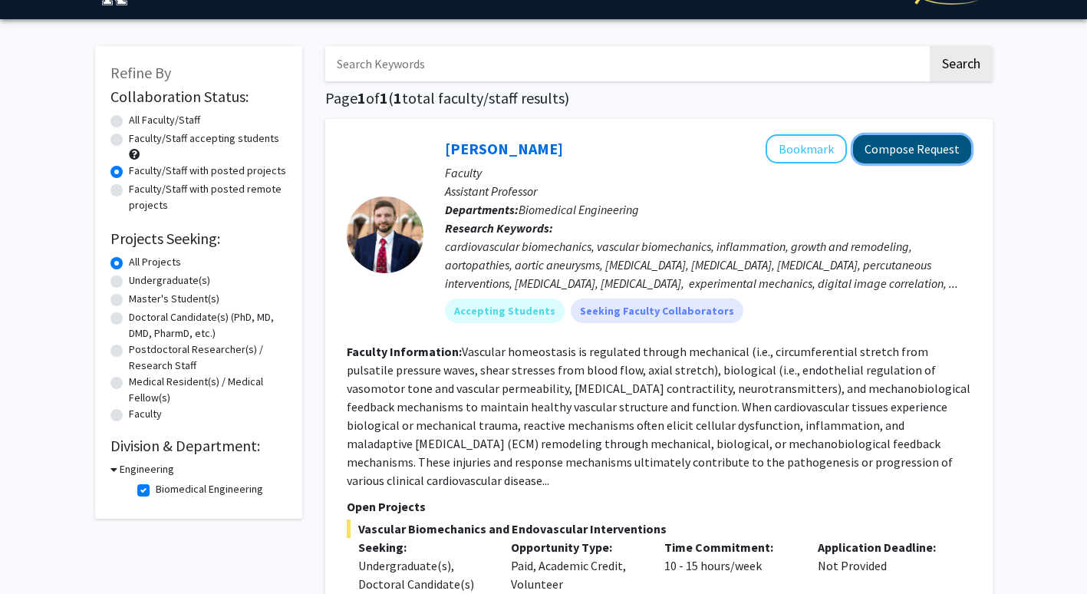
click at [894, 143] on button "Compose Request" at bounding box center [912, 149] width 118 height 28
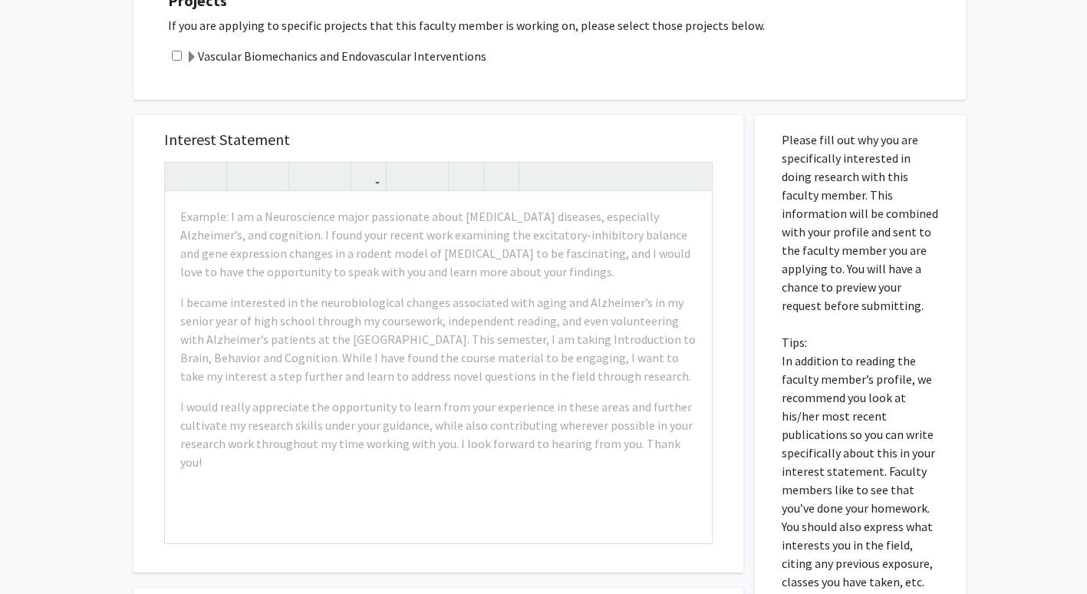
scroll to position [609, 0]
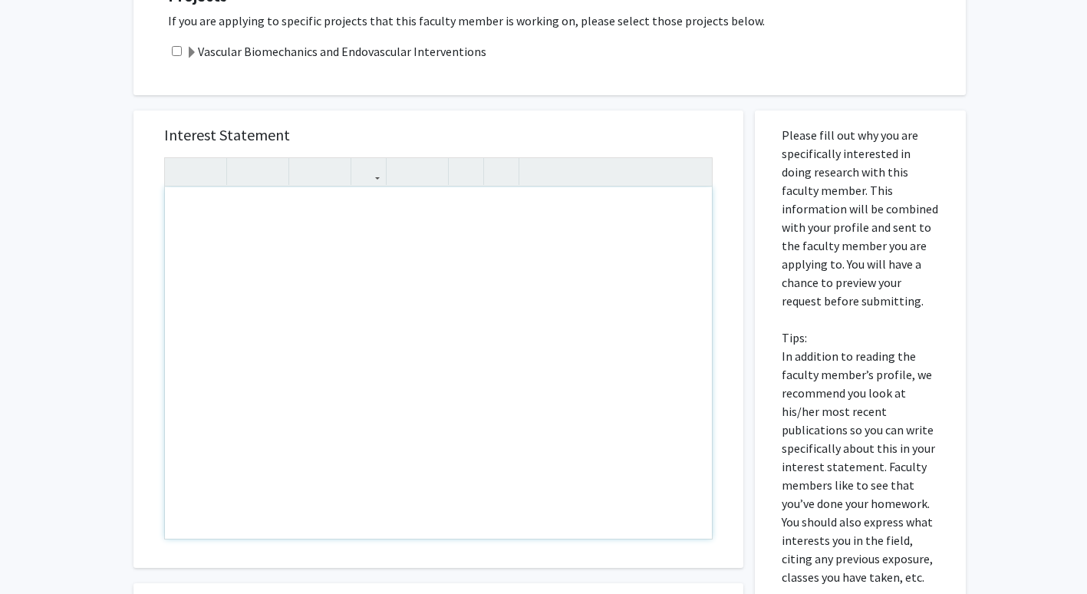
click at [644, 110] on div "Interest Statement Insert link Remove link" at bounding box center [438, 338] width 579 height 457
drag, startPoint x: 702, startPoint y: 418, endPoint x: 682, endPoint y: 414, distance: 20.5
click at [682, 414] on div "Note to users with screen readers: Please press Alt+0 or Option+0 to deactivate…" at bounding box center [438, 362] width 547 height 351
click at [614, 110] on div "Interest Statement Insert link Remove link" at bounding box center [438, 338] width 579 height 457
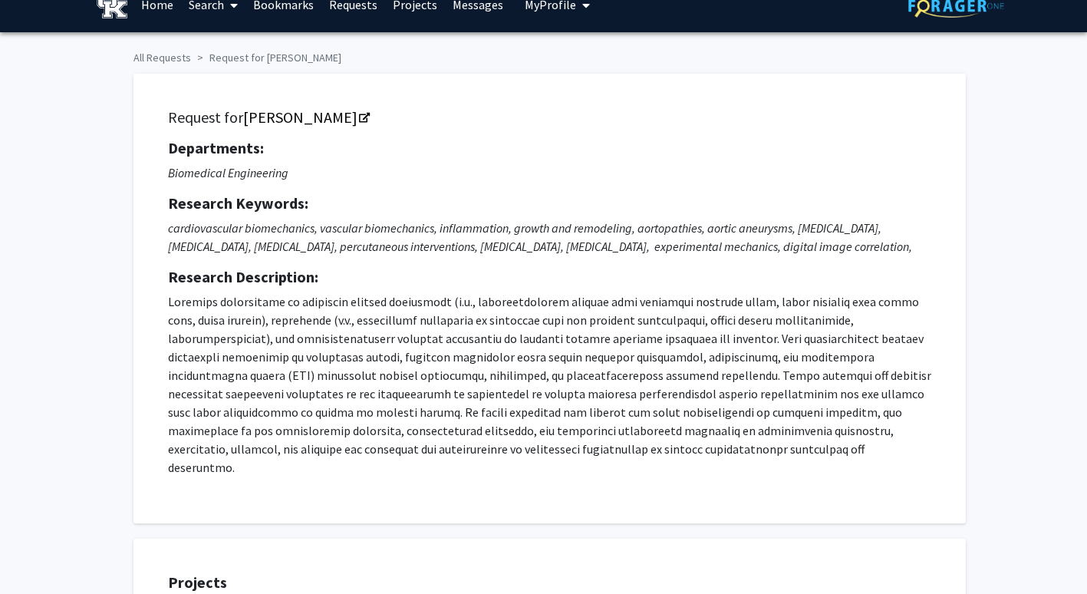
scroll to position [21, 0]
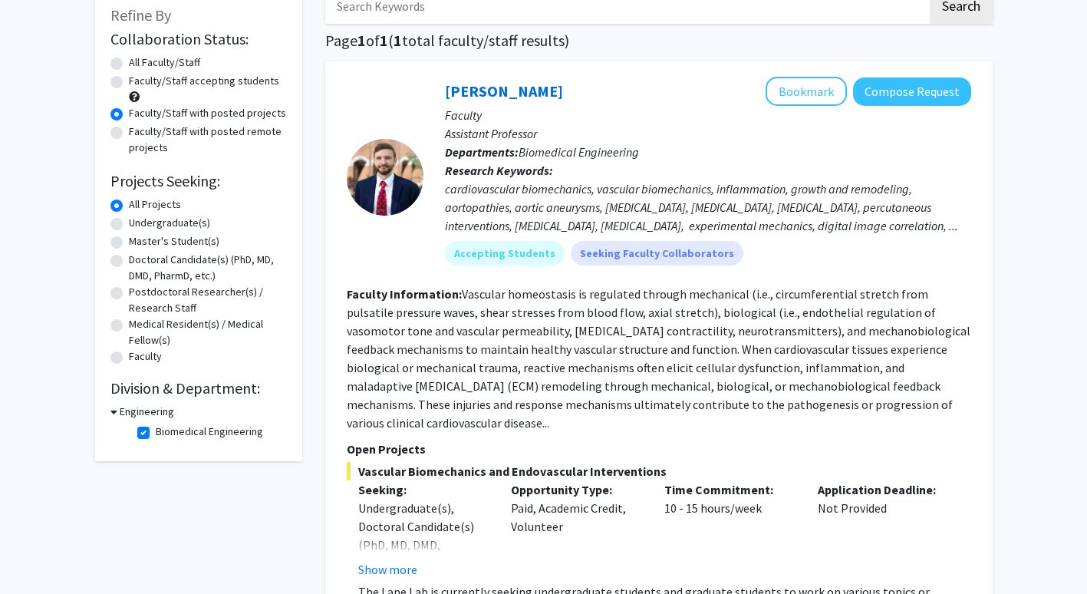
scroll to position [98, 0]
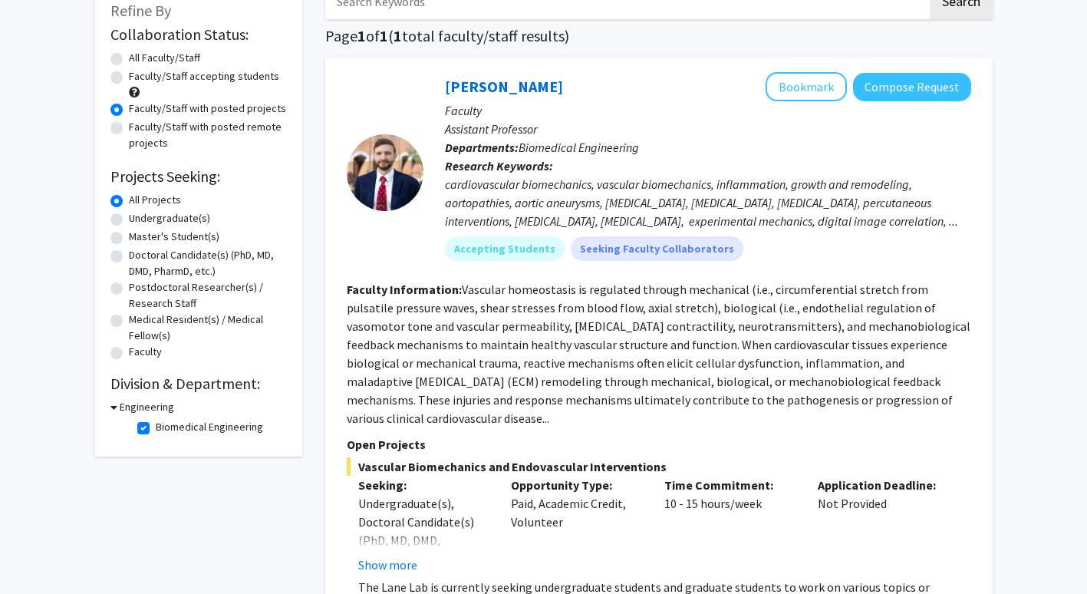
click at [120, 404] on h3 "Engineering" at bounding box center [147, 407] width 54 height 16
click at [122, 404] on h3 "Engineering" at bounding box center [144, 407] width 54 height 16
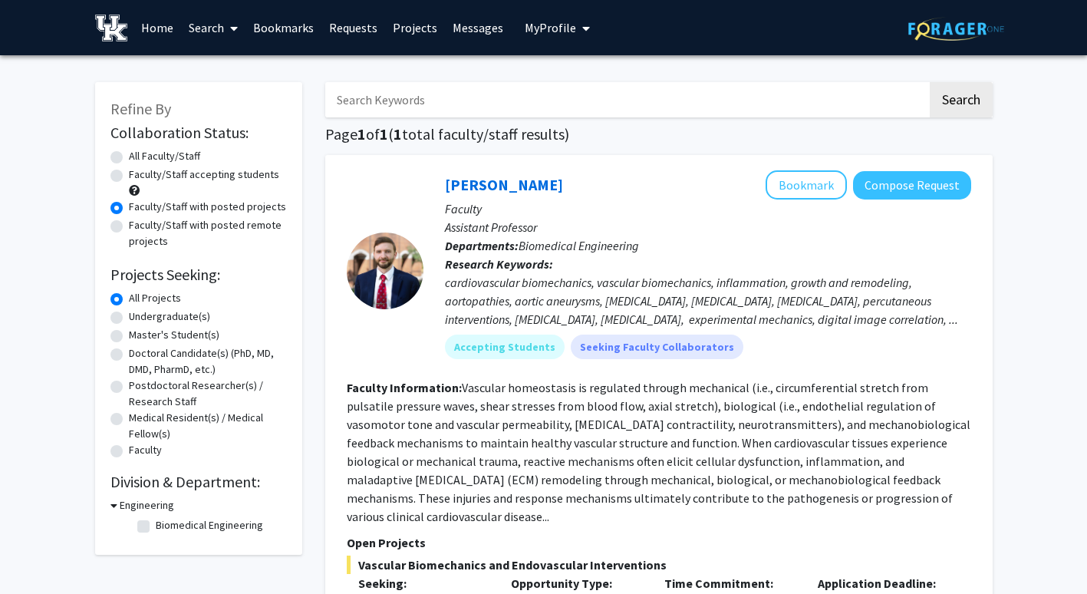
checkbox input "false"
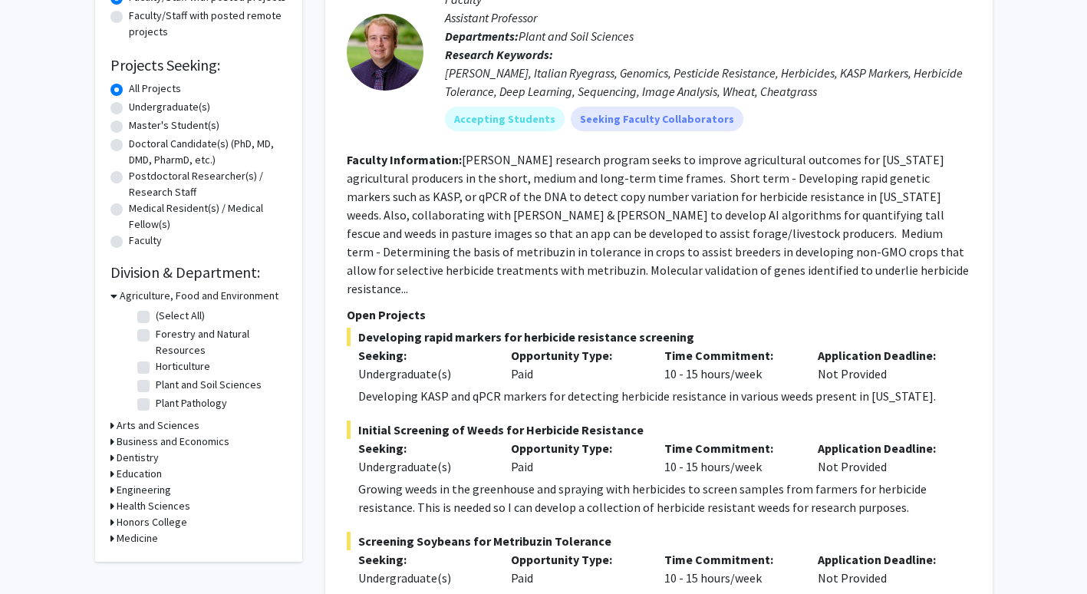
scroll to position [213, 0]
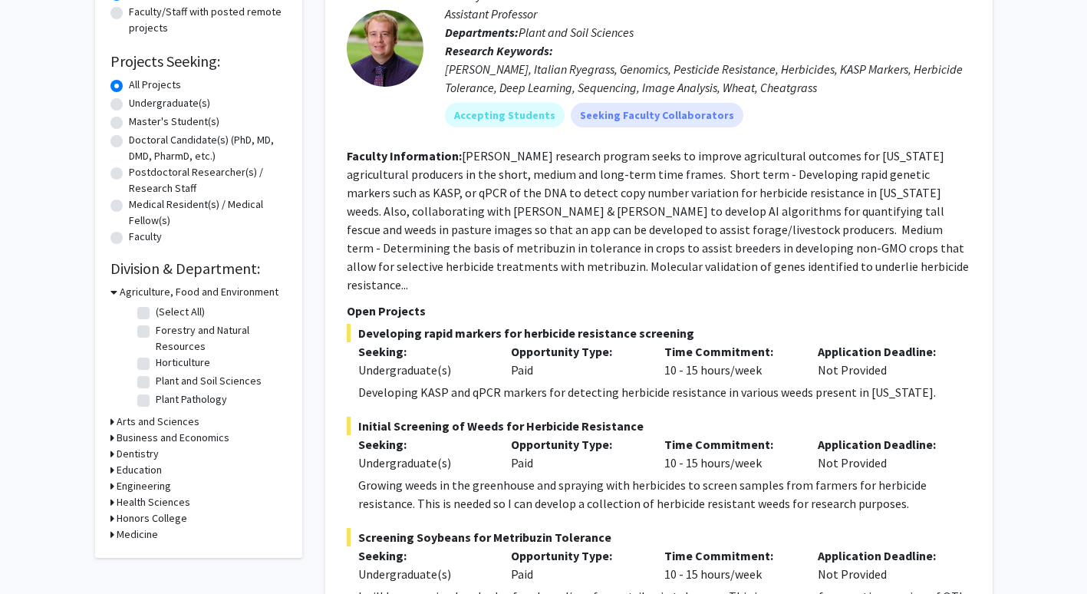
click at [110, 486] on icon at bounding box center [112, 486] width 4 height 16
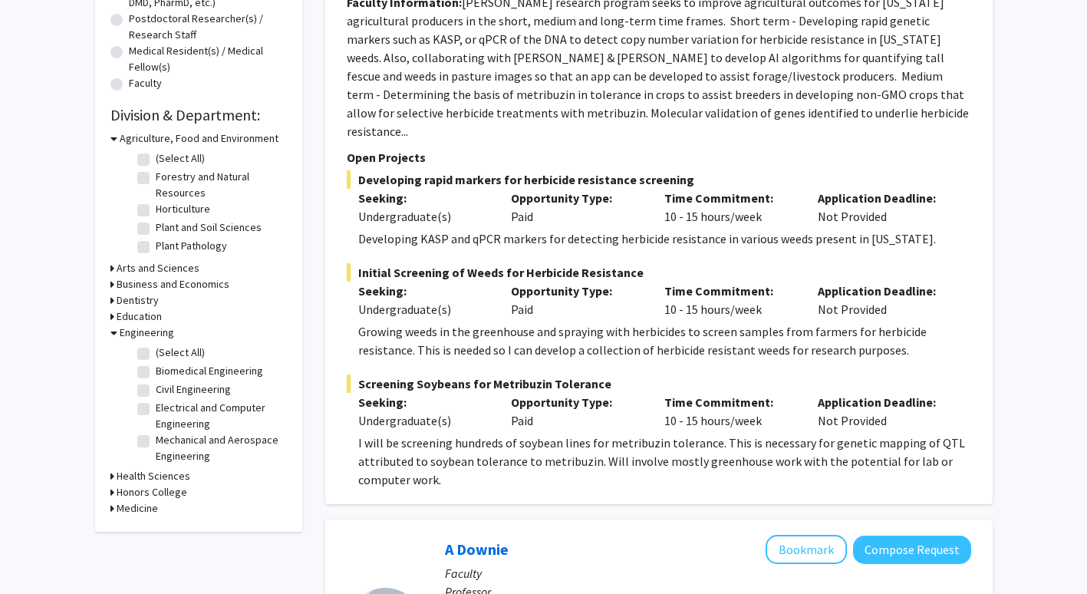
scroll to position [369, 0]
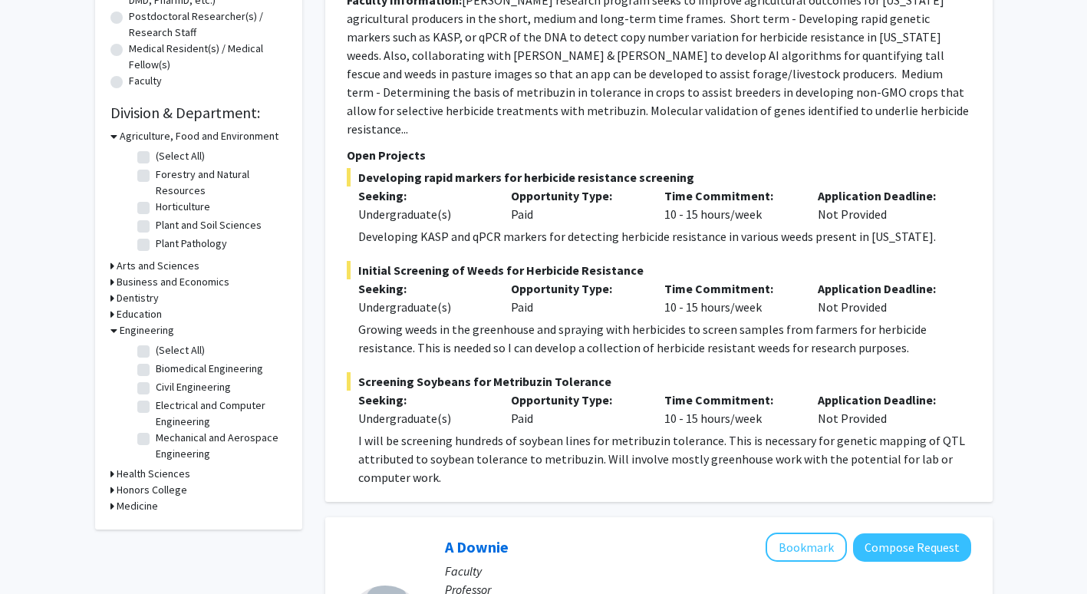
click at [156, 443] on label "Mechanical and Aerospace Engineering" at bounding box center [219, 446] width 127 height 32
click at [156, 440] on input "Mechanical and Aerospace Engineering" at bounding box center [161, 435] width 10 height 10
checkbox input "true"
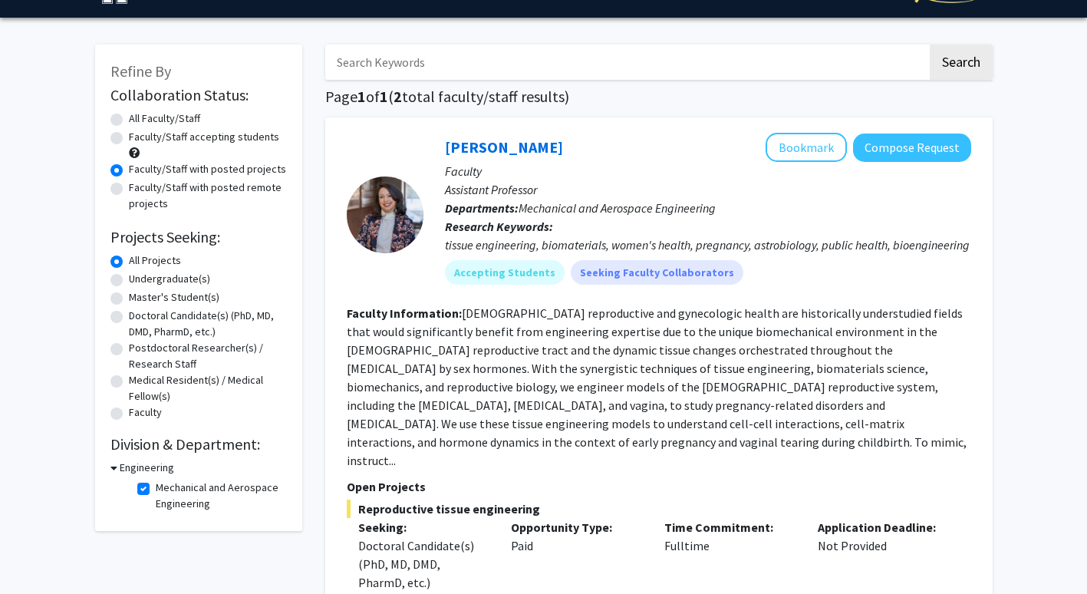
scroll to position [37, 0]
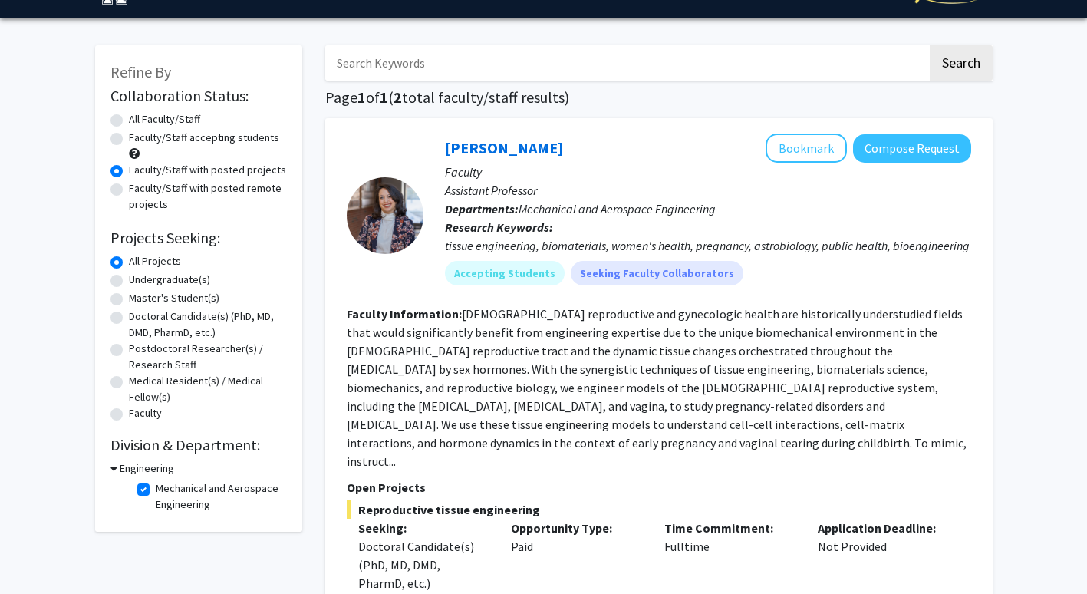
click at [156, 483] on label "Mechanical and Aerospace Engineering" at bounding box center [219, 496] width 127 height 32
click at [156, 483] on input "Mechanical and Aerospace Engineering" at bounding box center [161, 485] width 10 height 10
checkbox input "false"
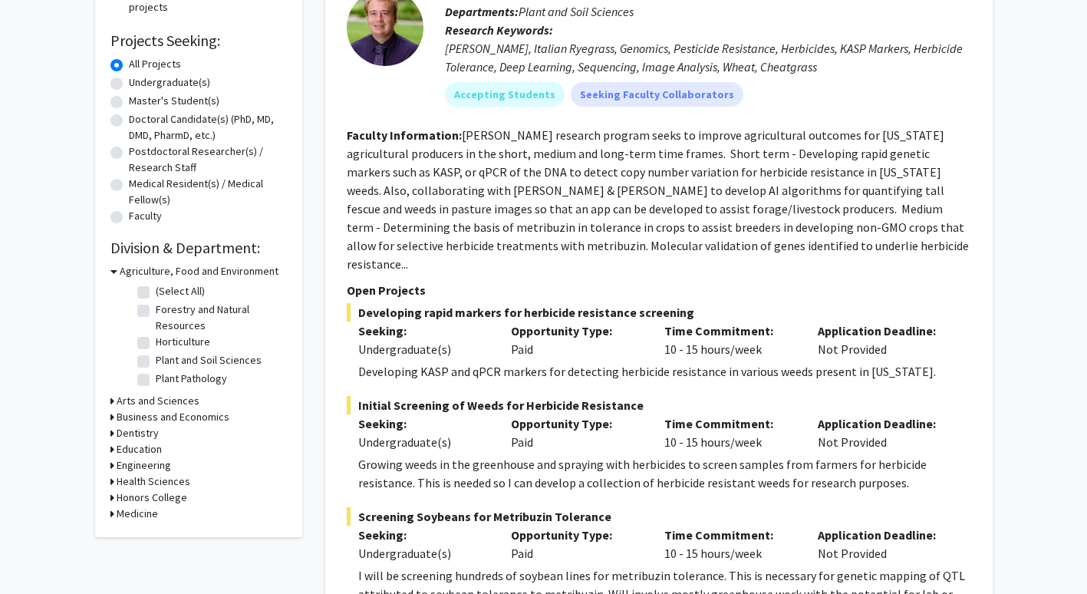
scroll to position [235, 0]
click at [113, 477] on icon at bounding box center [112, 481] width 4 height 16
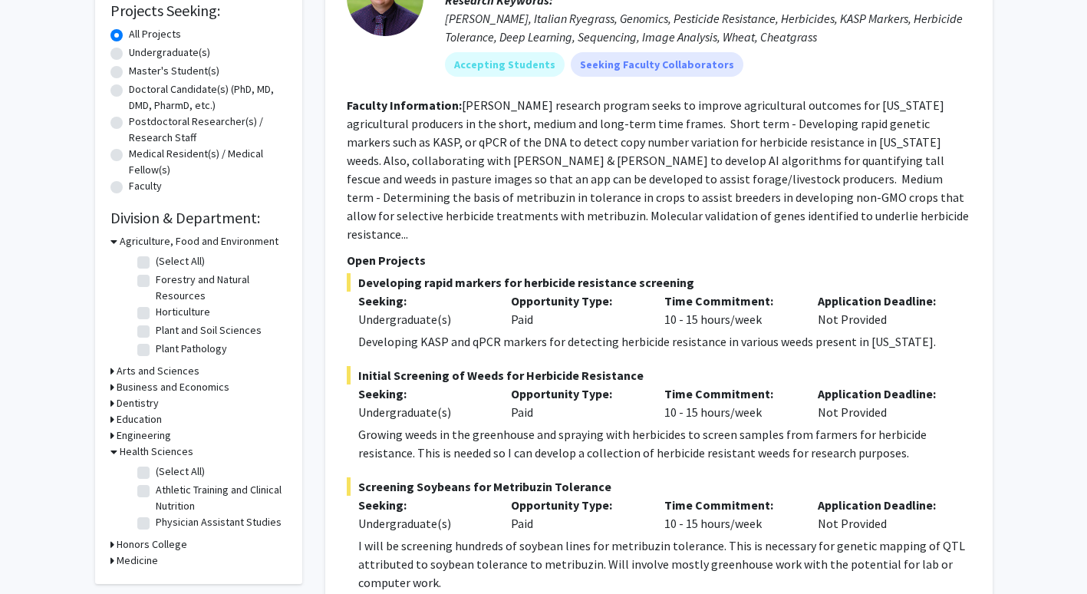
scroll to position [266, 0]
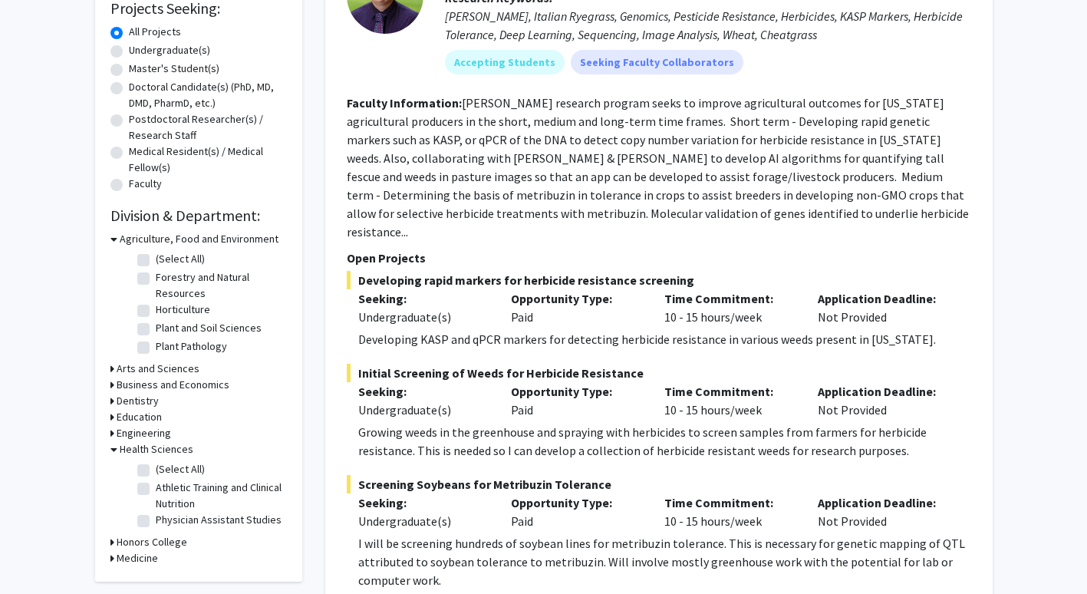
click at [156, 487] on label "Athletic Training and Clinical Nutrition" at bounding box center [219, 495] width 127 height 32
click at [156, 487] on input "Athletic Training and Clinical Nutrition" at bounding box center [161, 484] width 10 height 10
checkbox input "true"
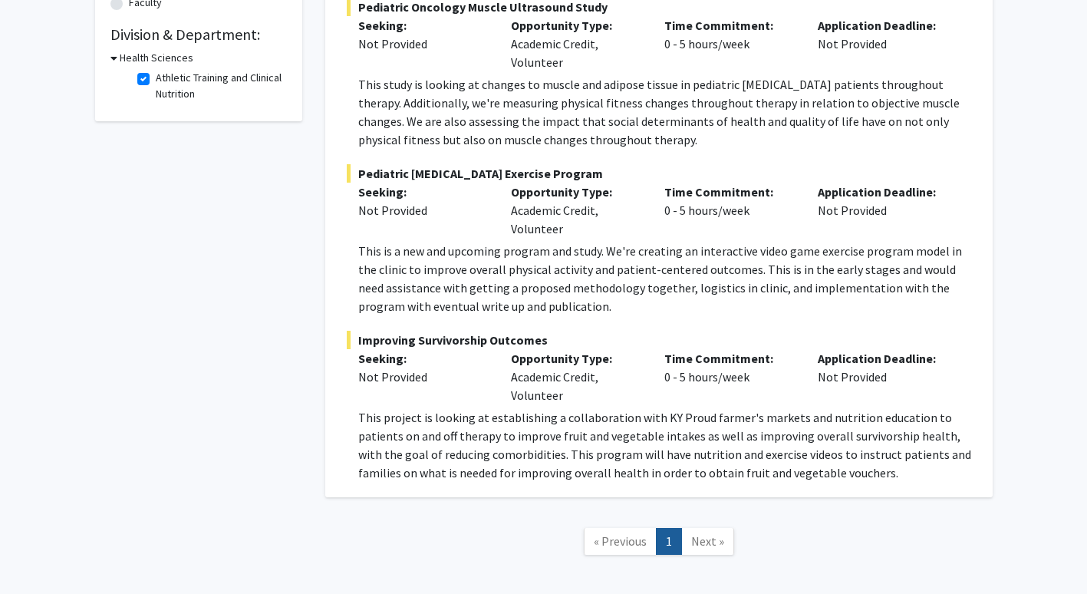
scroll to position [448, 0]
click at [706, 532] on span "Next »" at bounding box center [707, 539] width 33 height 15
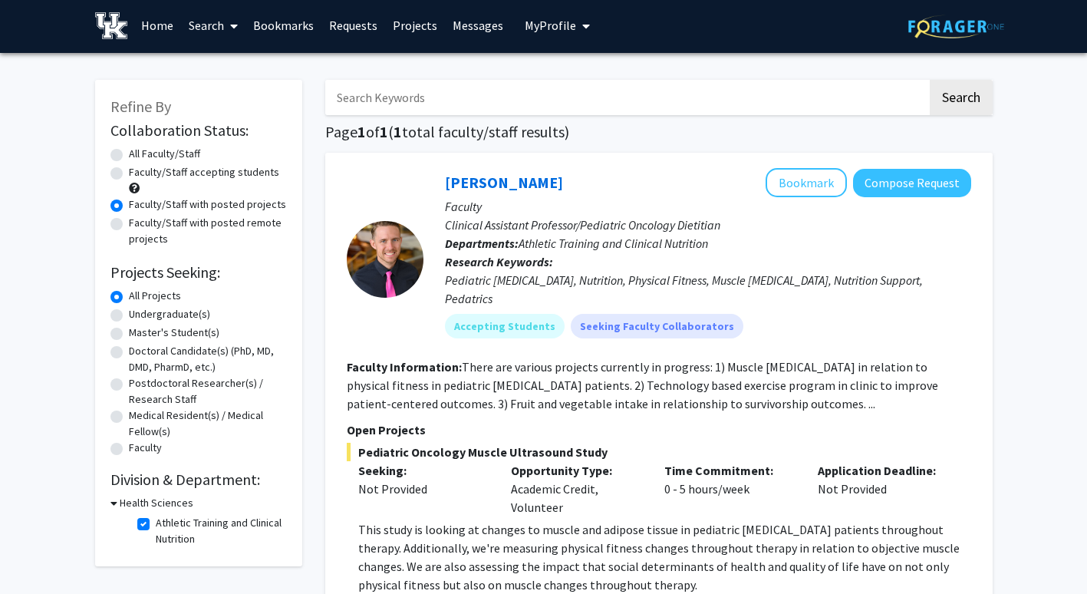
scroll to position [2, 0]
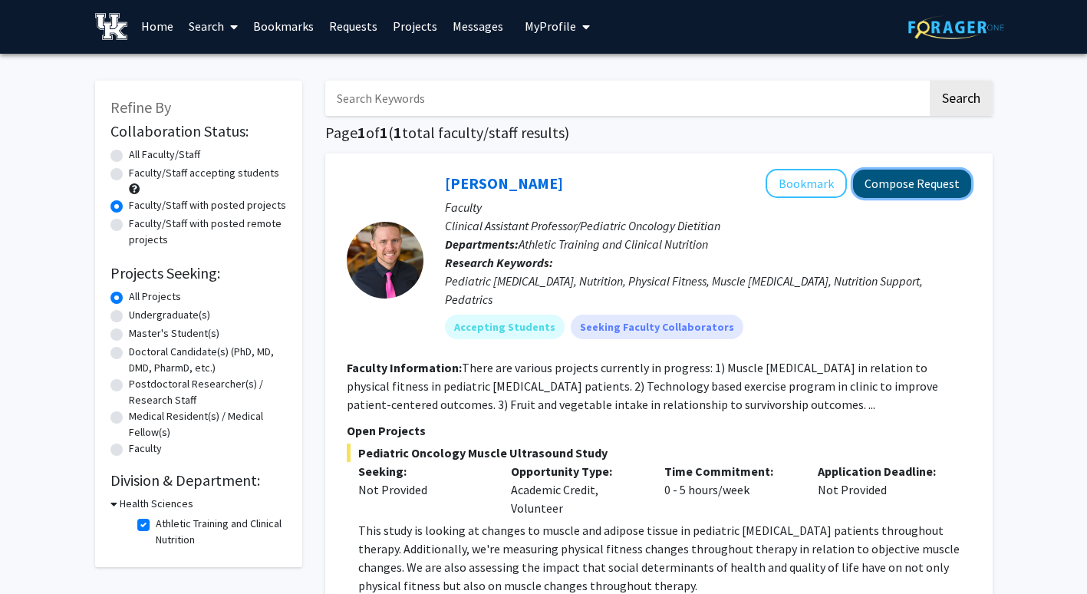
click at [886, 183] on button "Compose Request" at bounding box center [912, 184] width 118 height 28
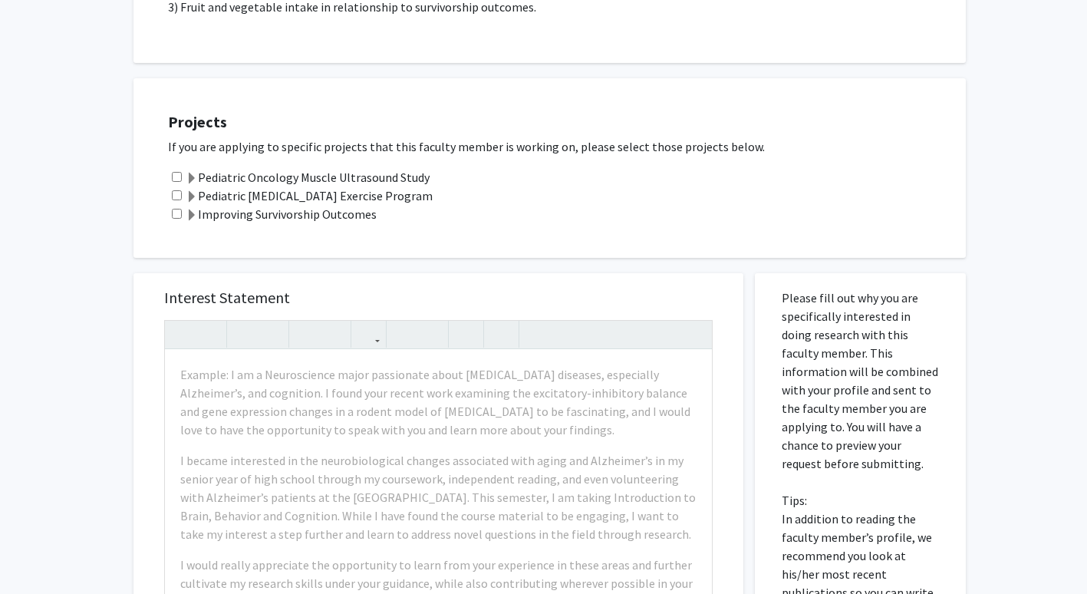
scroll to position [392, 0]
click at [175, 193] on input "checkbox" at bounding box center [177, 194] width 10 height 10
checkbox input "true"
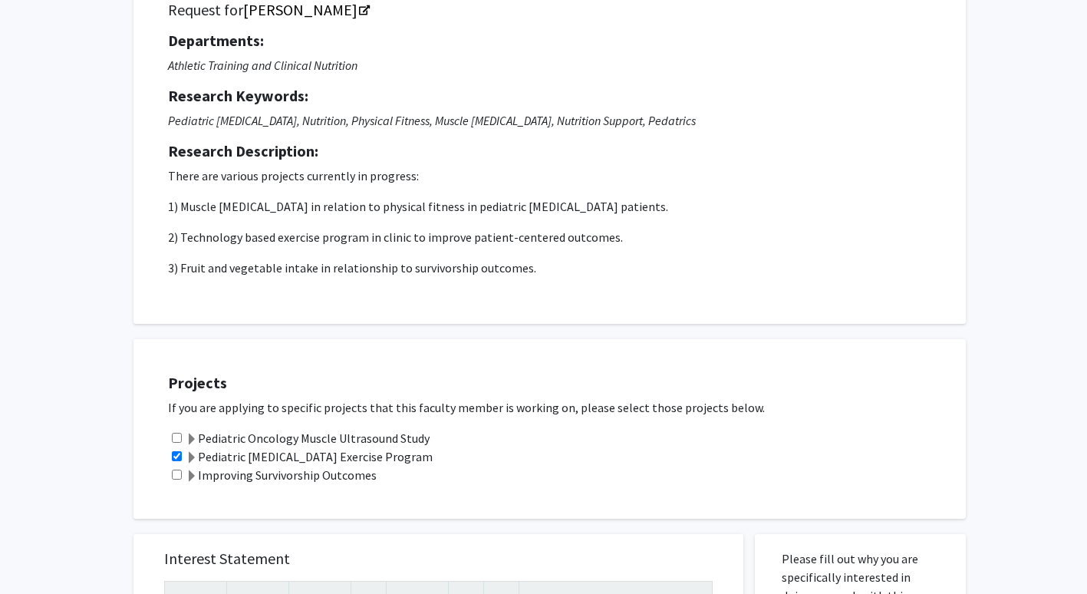
scroll to position [0, 0]
